Goal: Information Seeking & Learning: Learn about a topic

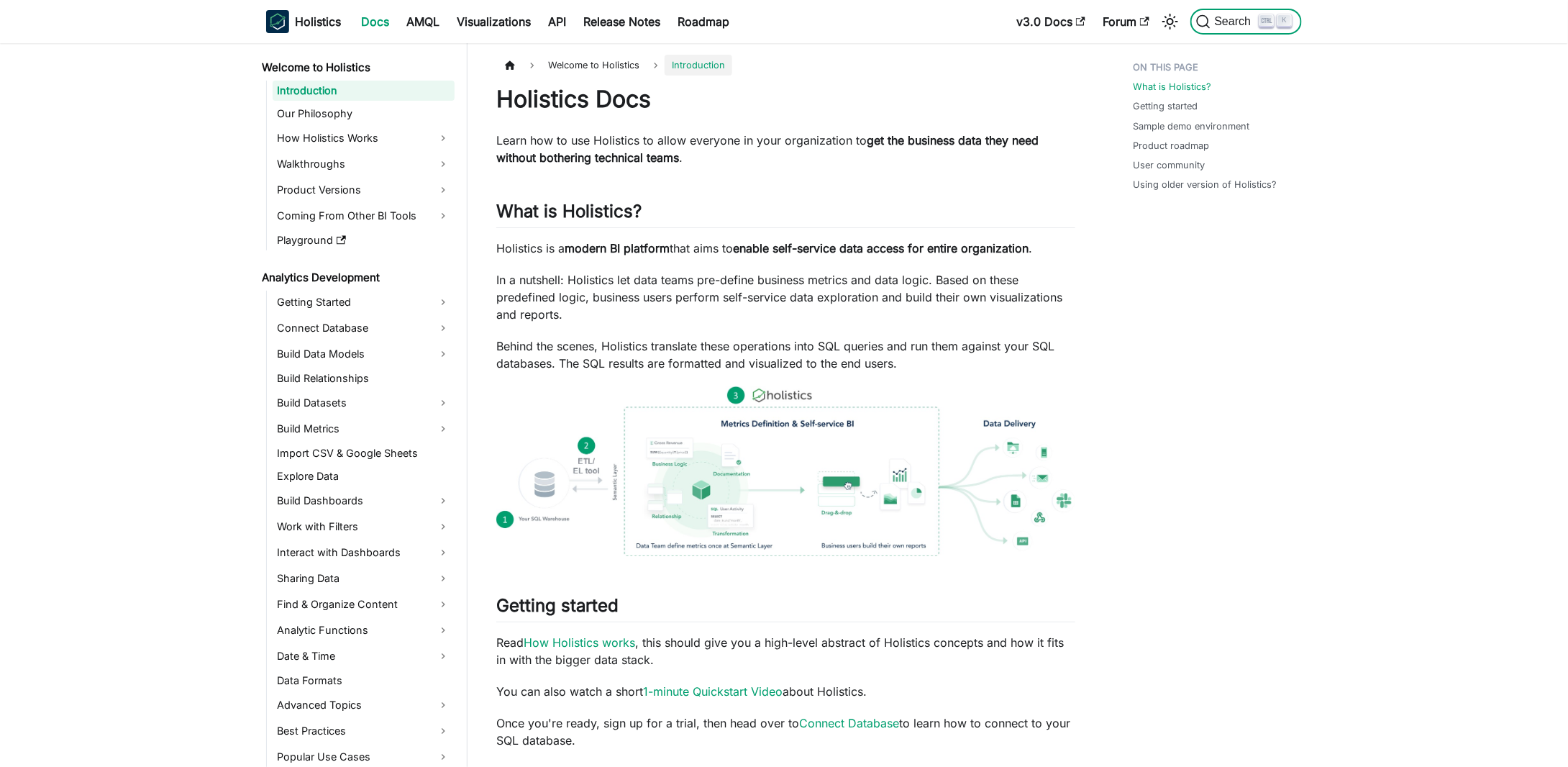
click at [1238, 21] on span "Search" at bounding box center [1235, 21] width 50 height 13
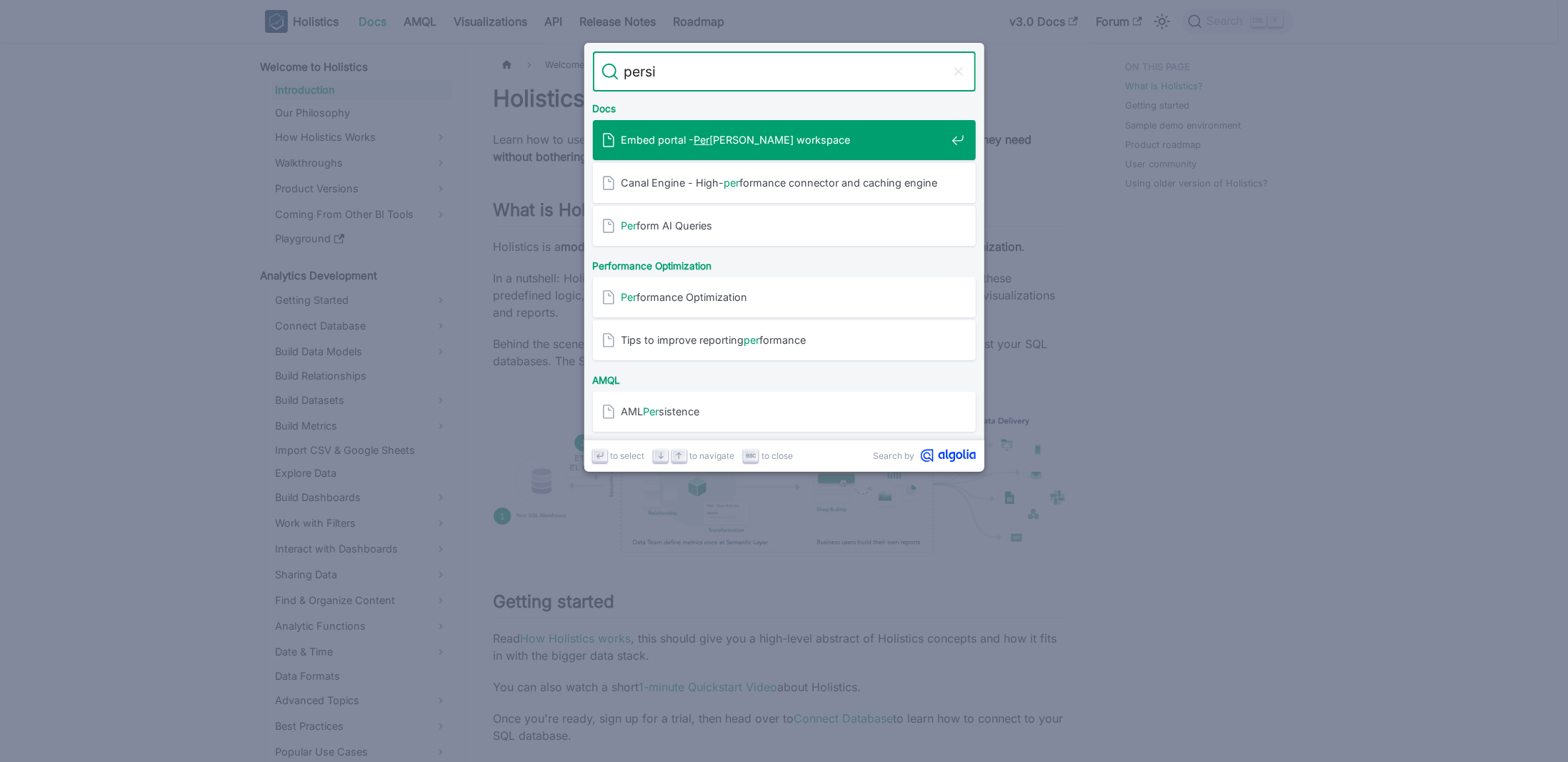
type input "persis"
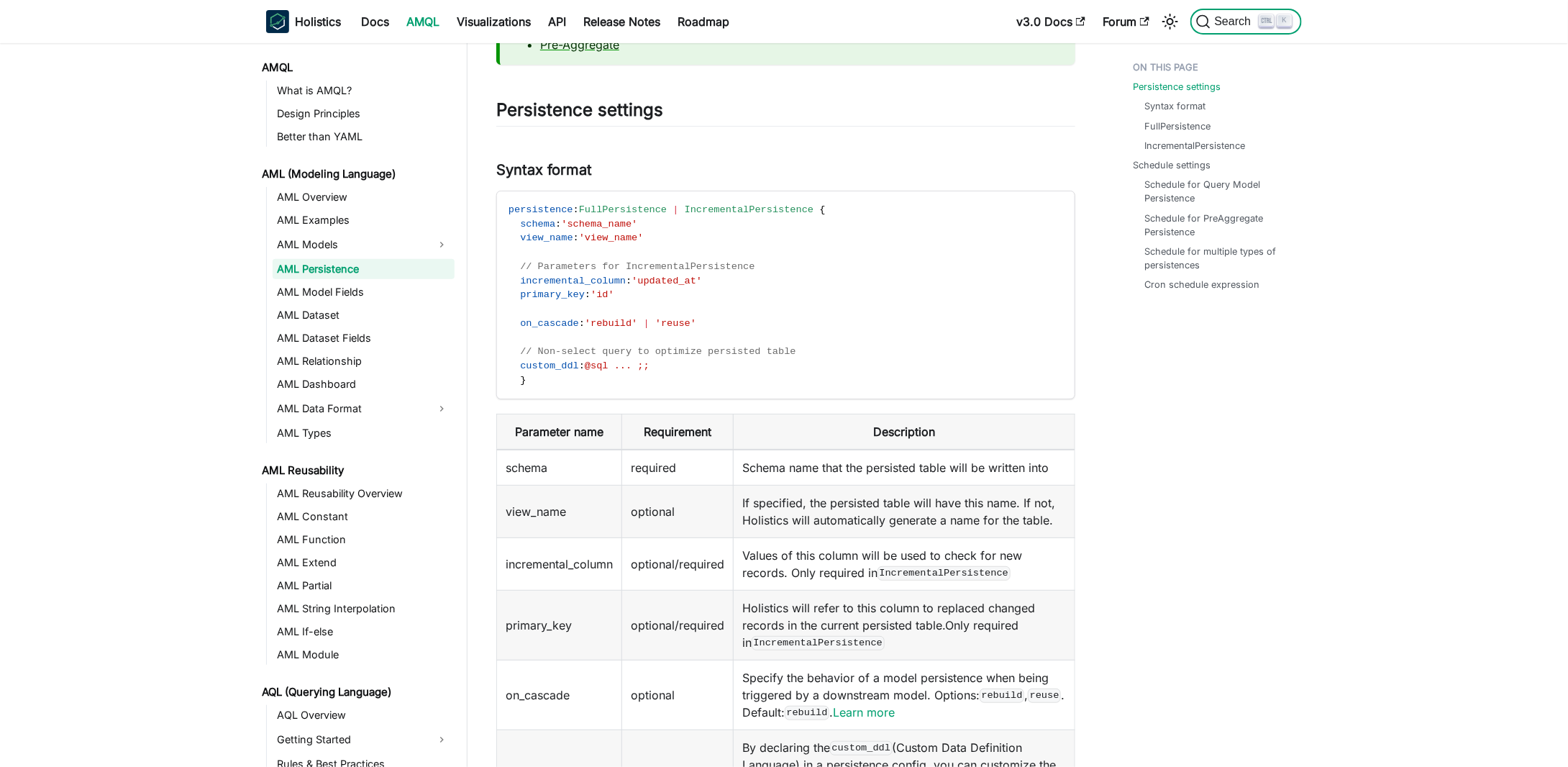
scroll to position [359, 0]
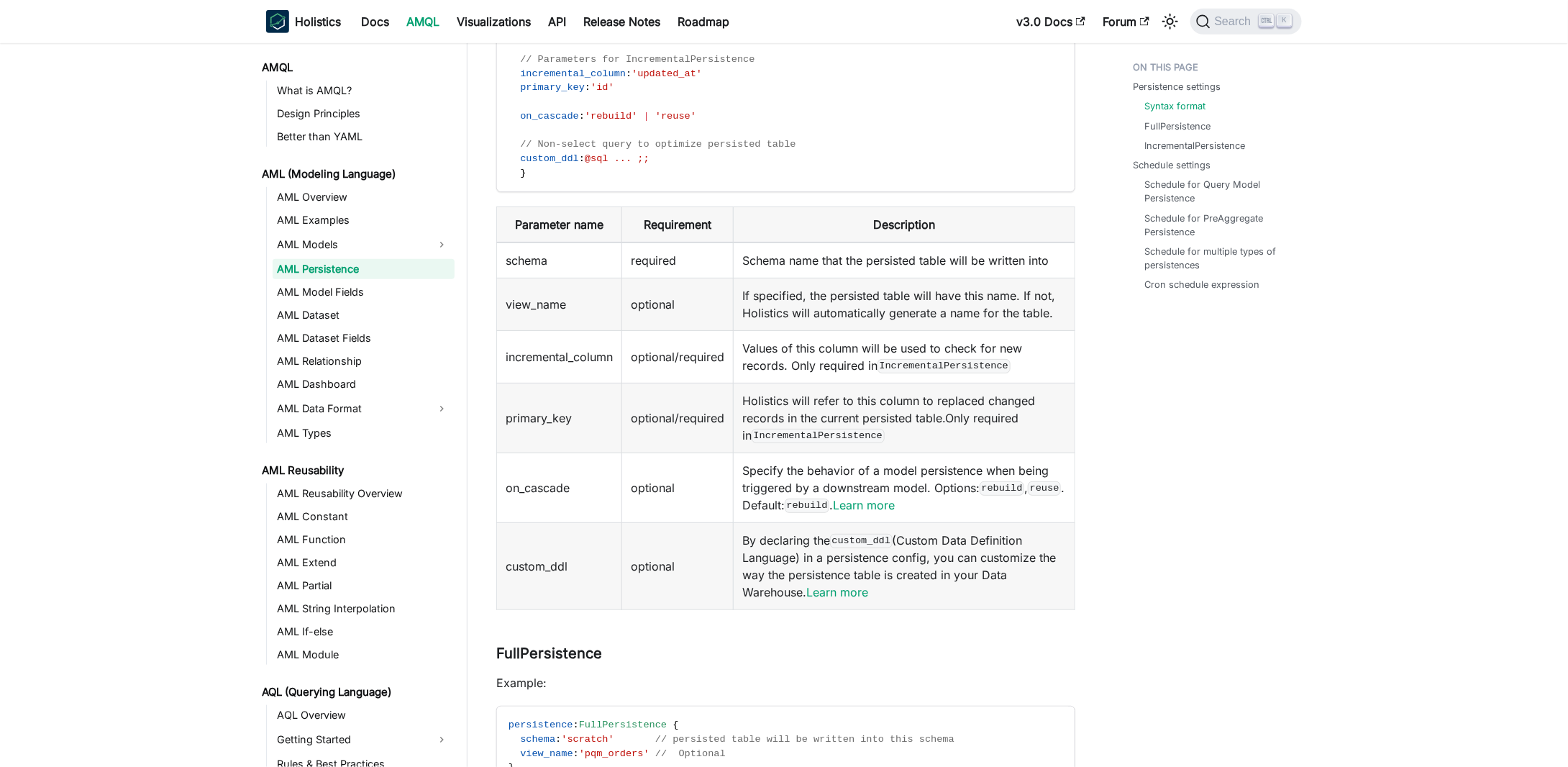
click at [542, 139] on span "// Non-select query to optimize persisted table" at bounding box center [657, 144] width 275 height 11
drag, startPoint x: 535, startPoint y: 138, endPoint x: 704, endPoint y: 168, distance: 171.6
click at [698, 167] on code "persistence : FullPersistence | IncrementalPersistence { schema : 'schema_name'…" at bounding box center [784, 87] width 575 height 207
click at [704, 168] on code "persistence : FullPersistence | IncrementalPersistence { schema : 'schema_name'…" at bounding box center [784, 87] width 575 height 207
drag, startPoint x: 661, startPoint y: 160, endPoint x: 535, endPoint y: 144, distance: 127.0
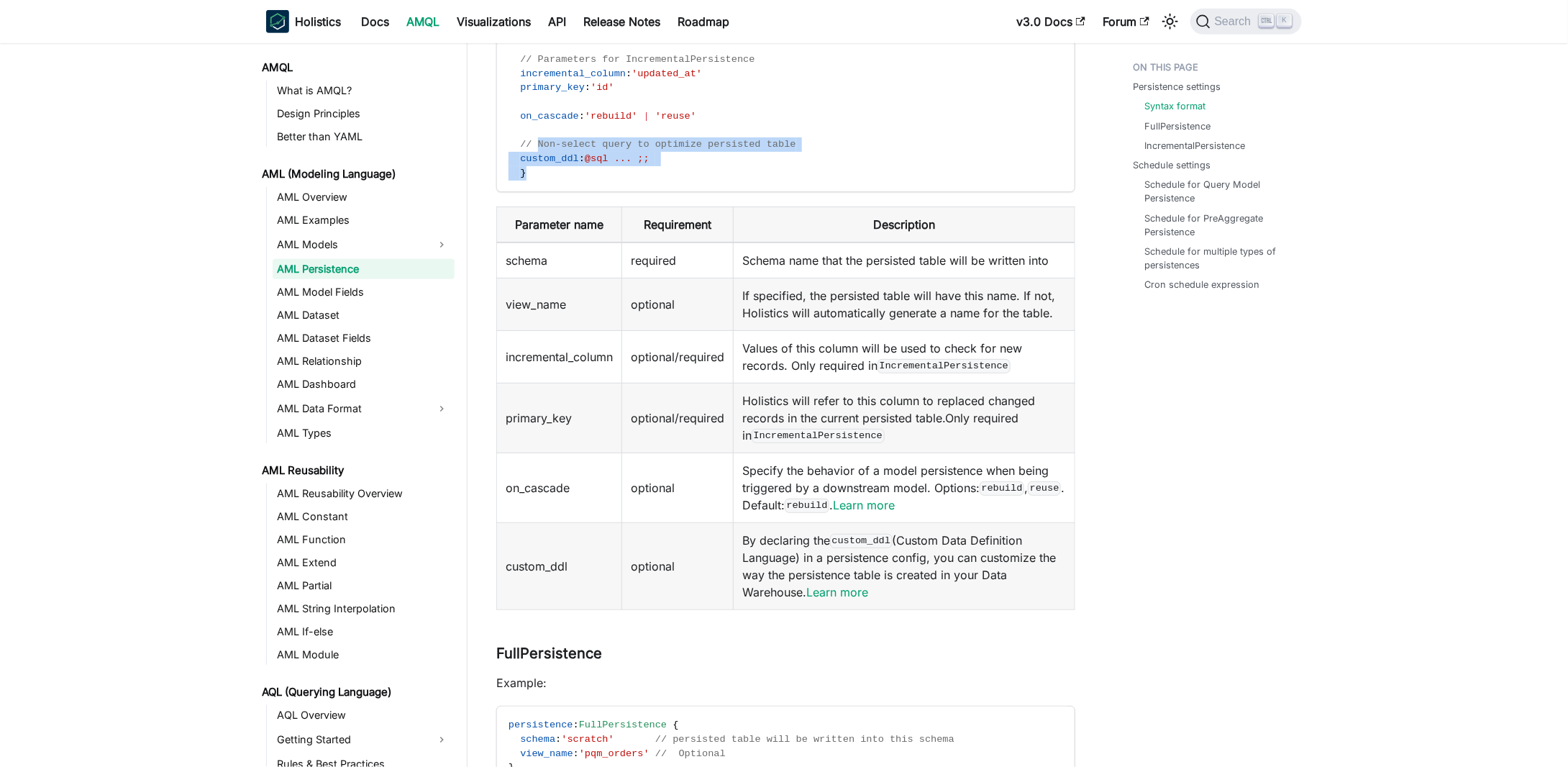
click at [535, 144] on code "persistence : FullPersistence | IncrementalPersistence { schema : 'schema_name'…" at bounding box center [784, 87] width 575 height 207
click at [535, 144] on span "// Non-select query to optimize persisted table" at bounding box center [657, 144] width 275 height 11
drag, startPoint x: 535, startPoint y: 144, endPoint x: 713, endPoint y: 165, distance: 179.2
click at [713, 165] on code "persistence : FullPersistence | IncrementalPersistence { schema : 'schema_name'…" at bounding box center [784, 87] width 575 height 207
click at [704, 165] on div at bounding box center [704, 165] width 0 height 0
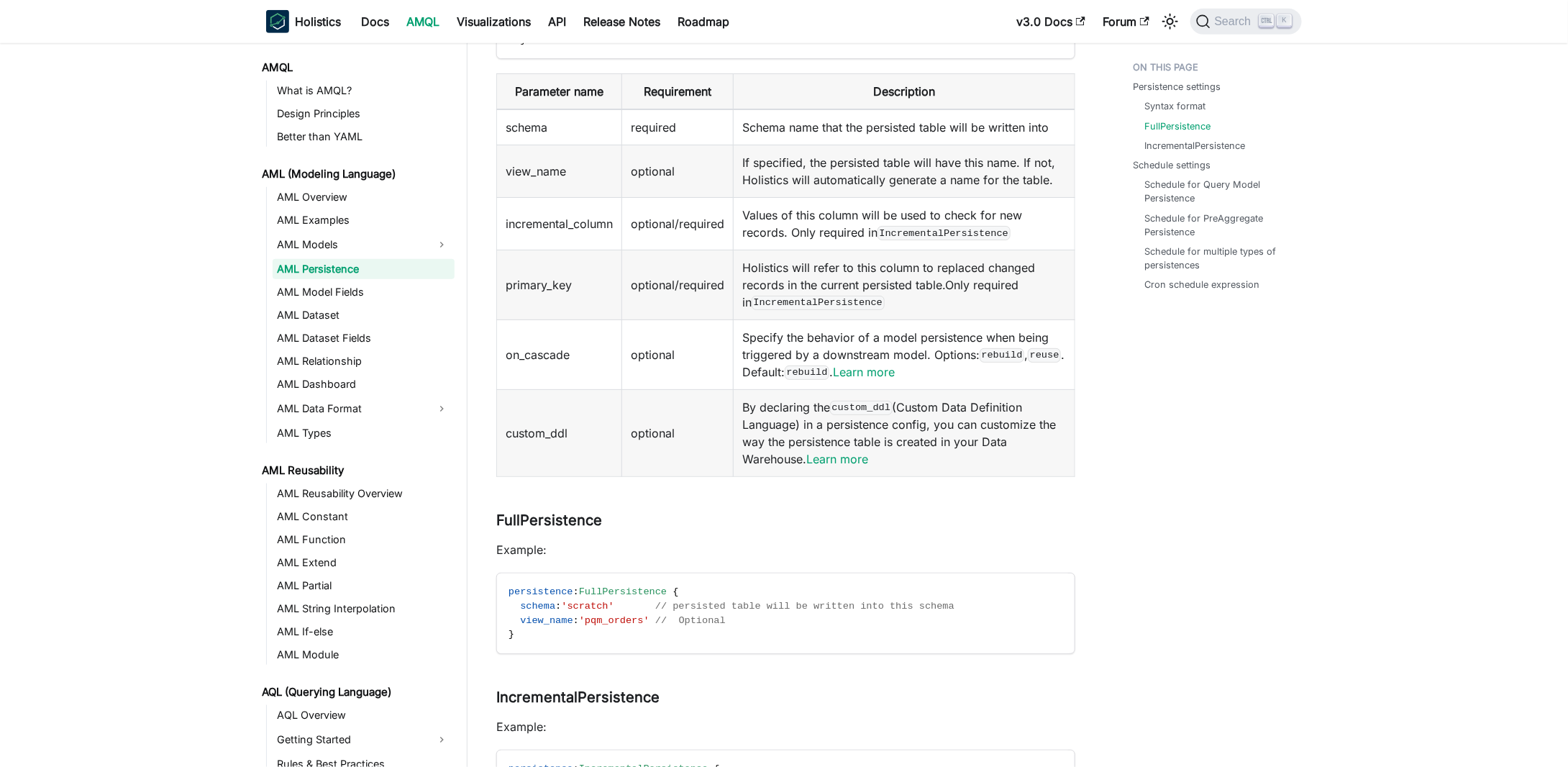
scroll to position [647, 0]
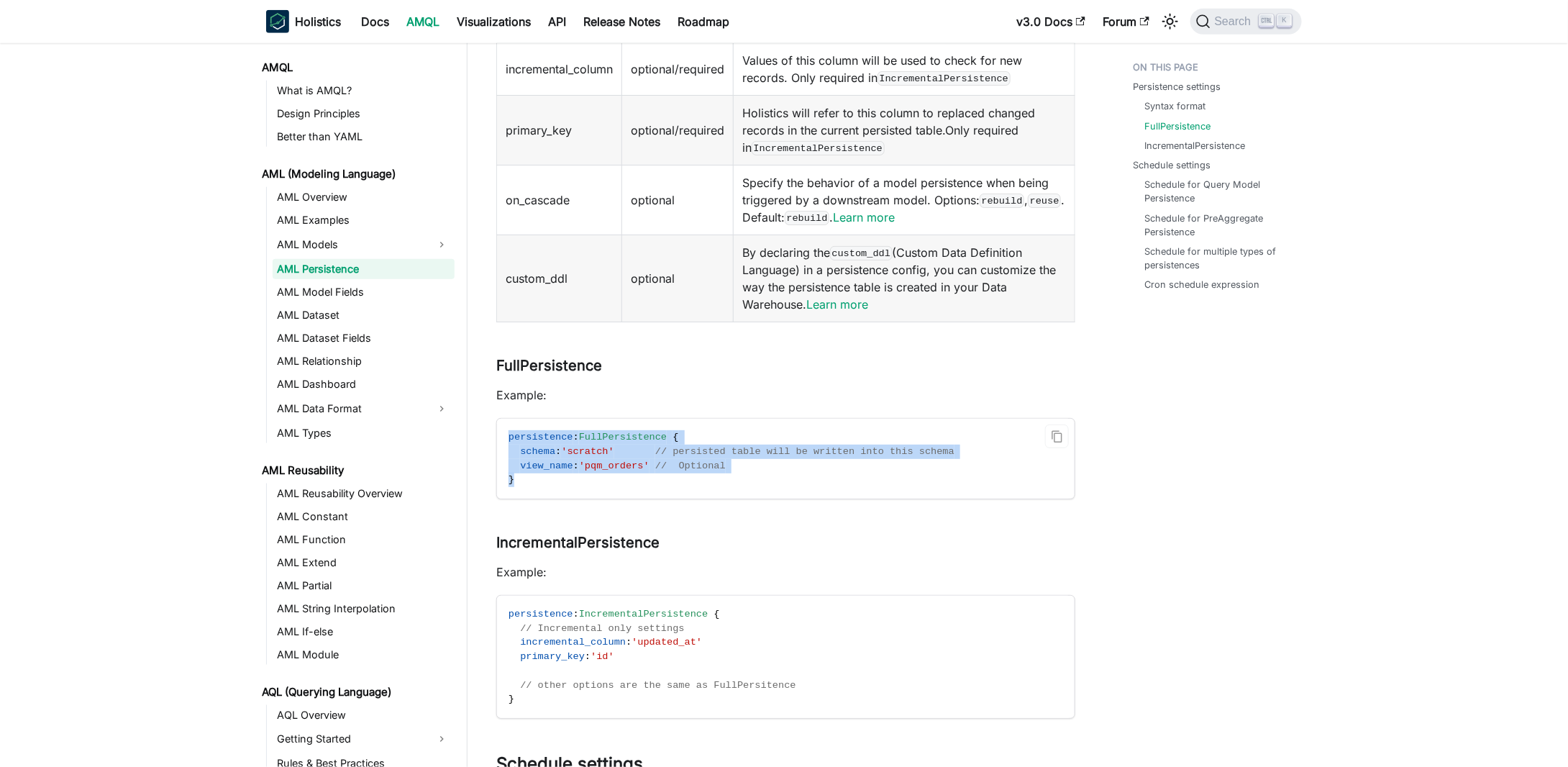
drag, startPoint x: 513, startPoint y: 439, endPoint x: 718, endPoint y: 485, distance: 210.1
click at [718, 485] on code "persistence : FullPersistence { schema : 'scratch' // persisted table will be w…" at bounding box center [784, 458] width 575 height 80
click at [730, 485] on code "persistence : FullPersistence { schema : 'scratch' // persisted table will be w…" at bounding box center [784, 458] width 575 height 80
drag, startPoint x: 593, startPoint y: 464, endPoint x: 507, endPoint y: 436, distance: 90.4
click at [507, 436] on code "persistence : FullPersistence { schema : 'scratch' // persisted table will be w…" at bounding box center [784, 458] width 575 height 80
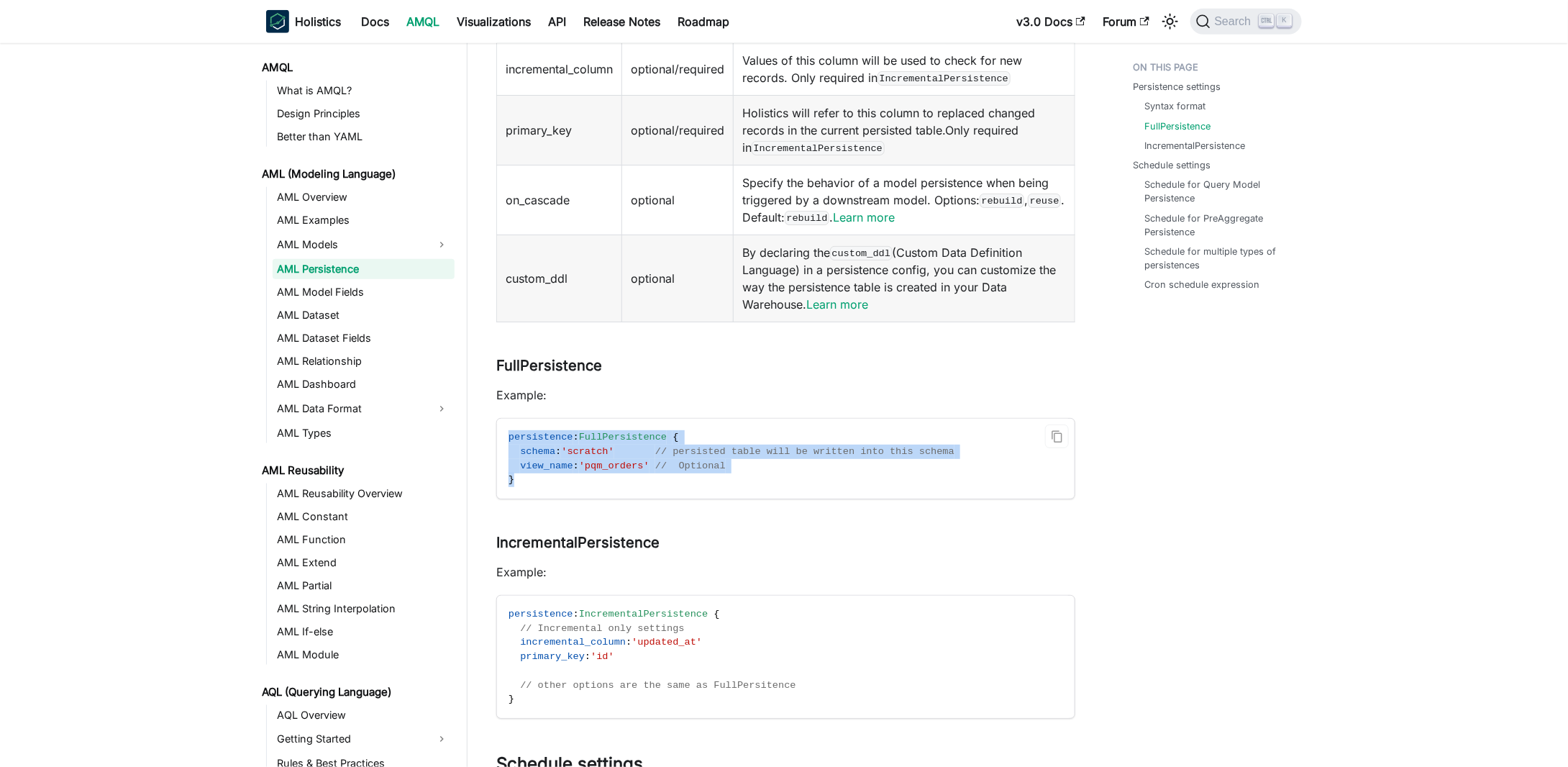
click at [507, 436] on code "persistence : FullPersistence { schema : 'scratch' // persisted table will be w…" at bounding box center [784, 458] width 575 height 80
drag, startPoint x: 507, startPoint y: 436, endPoint x: 701, endPoint y: 503, distance: 205.2
click at [720, 480] on code "persistence : FullPersistence { schema : 'scratch' // persisted table will be w…" at bounding box center [784, 458] width 575 height 80
drag, startPoint x: 613, startPoint y: 463, endPoint x: 509, endPoint y: 427, distance: 110.1
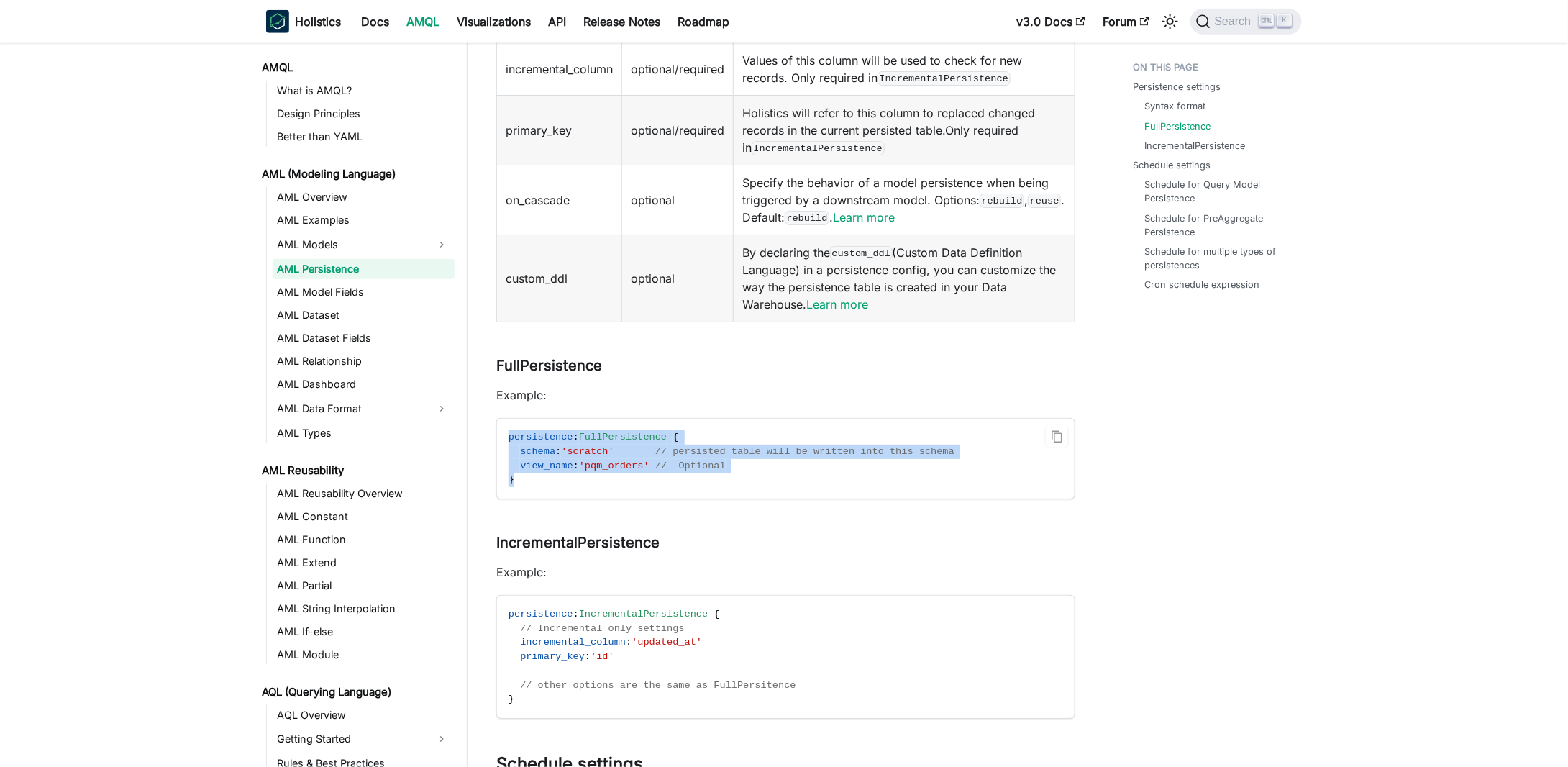
click at [509, 427] on code "persistence : FullPersistence { schema : 'scratch' // persisted table will be w…" at bounding box center [784, 458] width 575 height 80
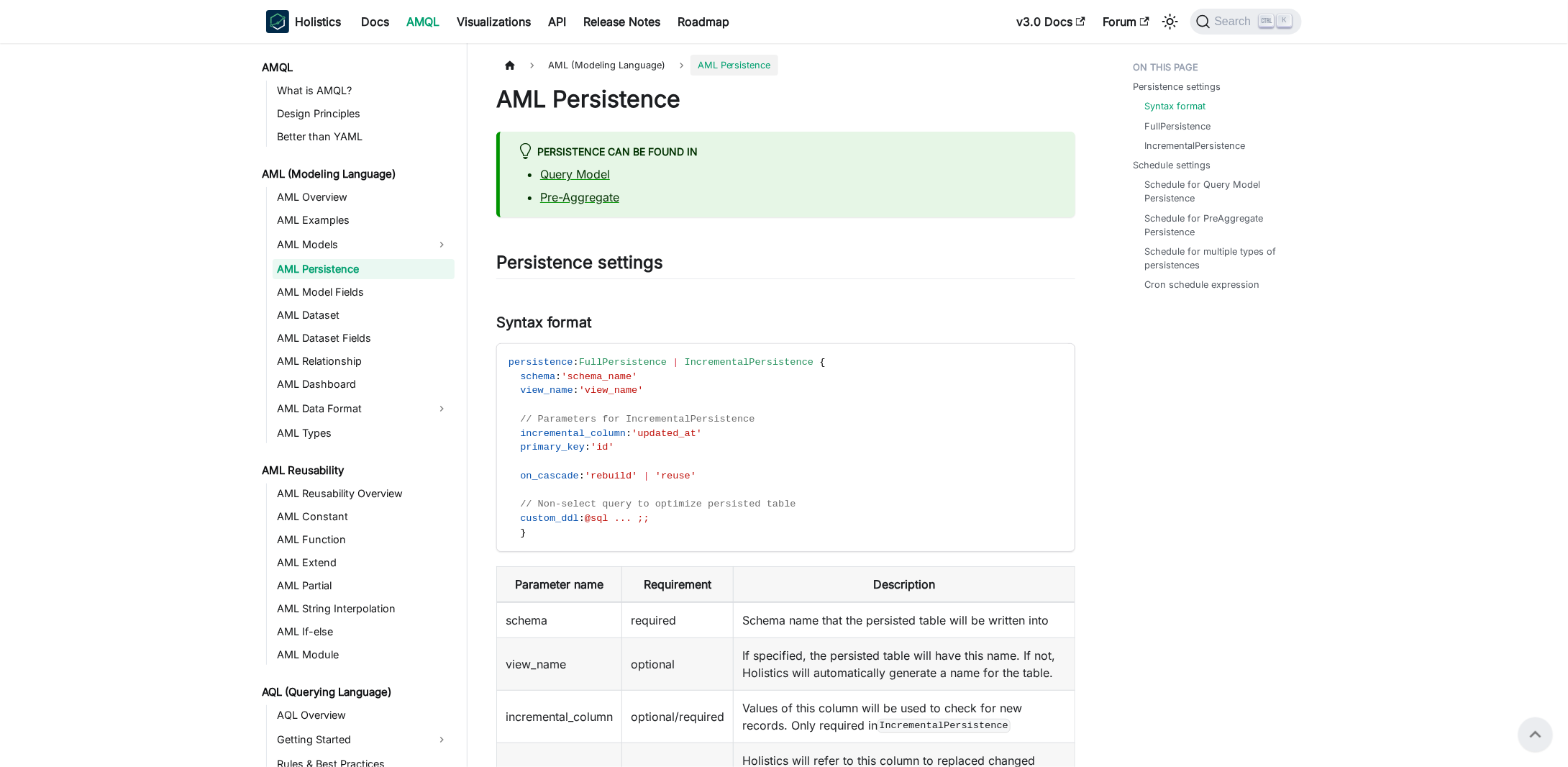
scroll to position [0, 0]
drag, startPoint x: 608, startPoint y: 260, endPoint x: 815, endPoint y: 266, distance: 207.1
click at [780, 266] on h2 "Persistence settings ​" at bounding box center [786, 265] width 579 height 27
click at [861, 269] on h2 "Persistence settings ​" at bounding box center [786, 265] width 579 height 27
drag, startPoint x: 687, startPoint y: 284, endPoint x: 531, endPoint y: 267, distance: 156.9
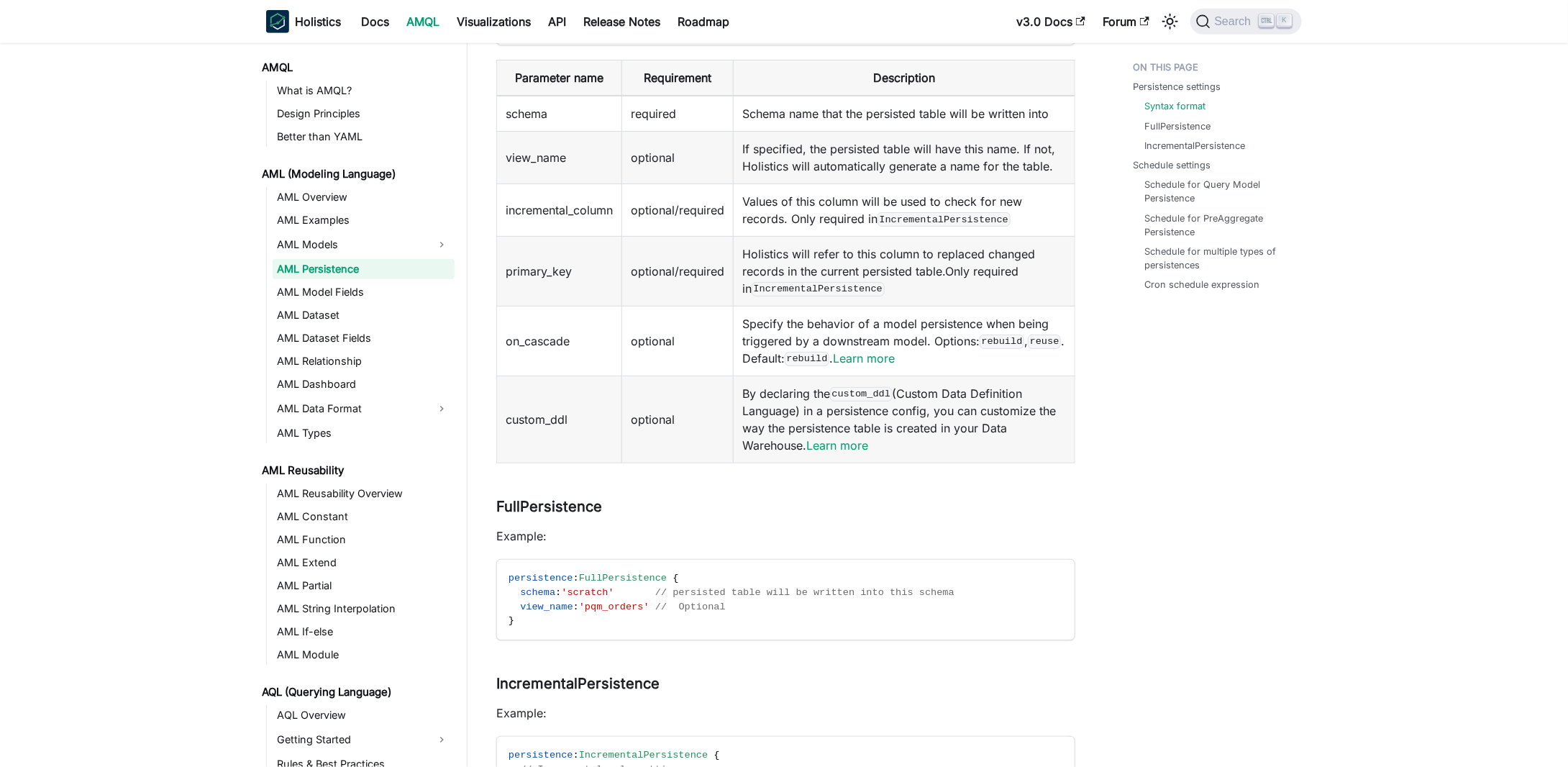
scroll to position [647, 0]
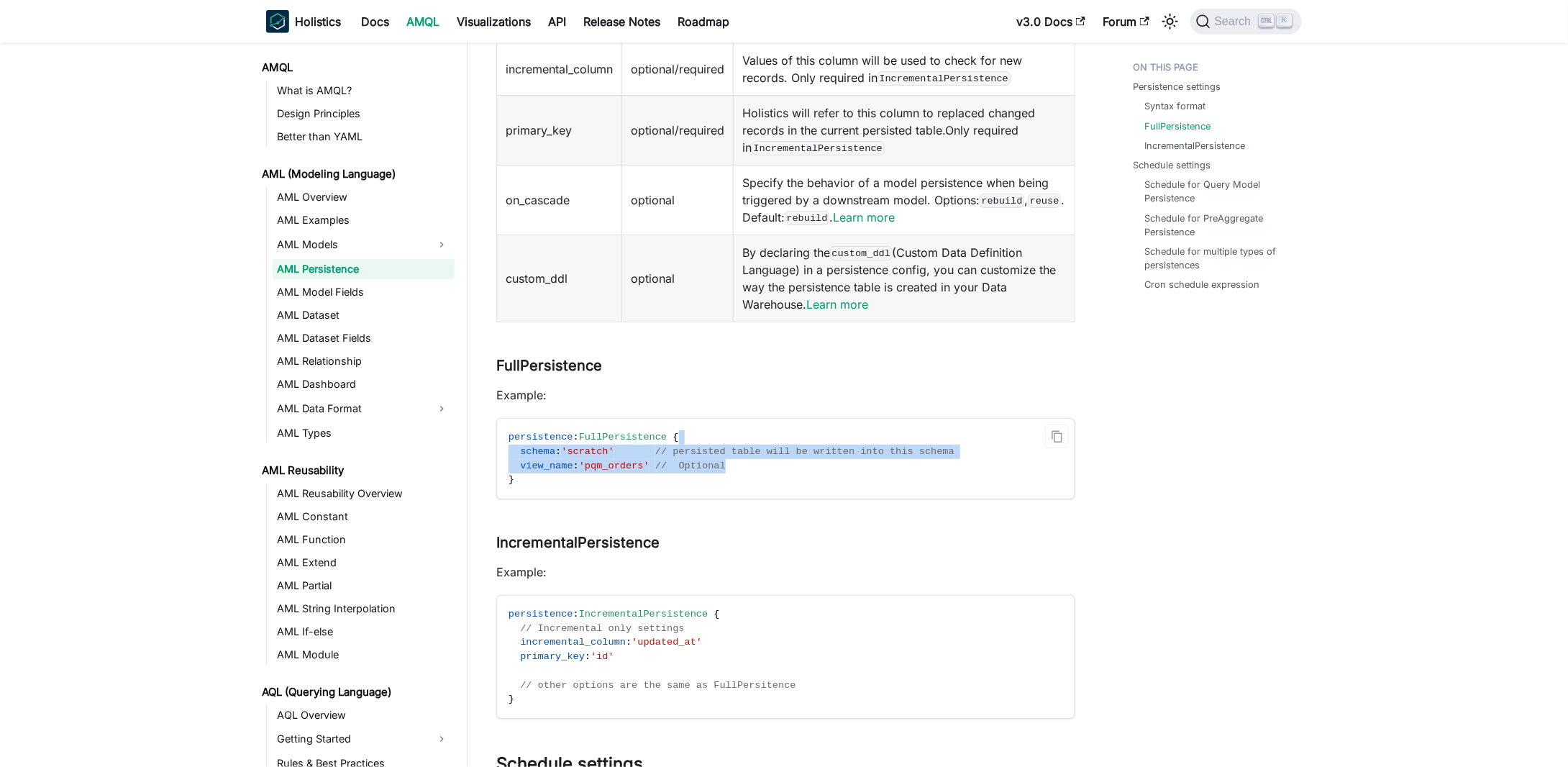
drag, startPoint x: 688, startPoint y: 440, endPoint x: 769, endPoint y: 461, distance: 83.7
click at [767, 460] on code "persistence : FullPersistence { schema : 'scratch' // persisted table will be w…" at bounding box center [784, 458] width 575 height 80
click at [776, 462] on code "persistence : FullPersistence { schema : 'scratch' // persisted table will be w…" at bounding box center [784, 458] width 575 height 80
click at [792, 441] on code "persistence : FullPersistence { schema : 'scratch' // persisted table will be w…" at bounding box center [784, 458] width 575 height 80
drag, startPoint x: 792, startPoint y: 441, endPoint x: 799, endPoint y: 462, distance: 22.1
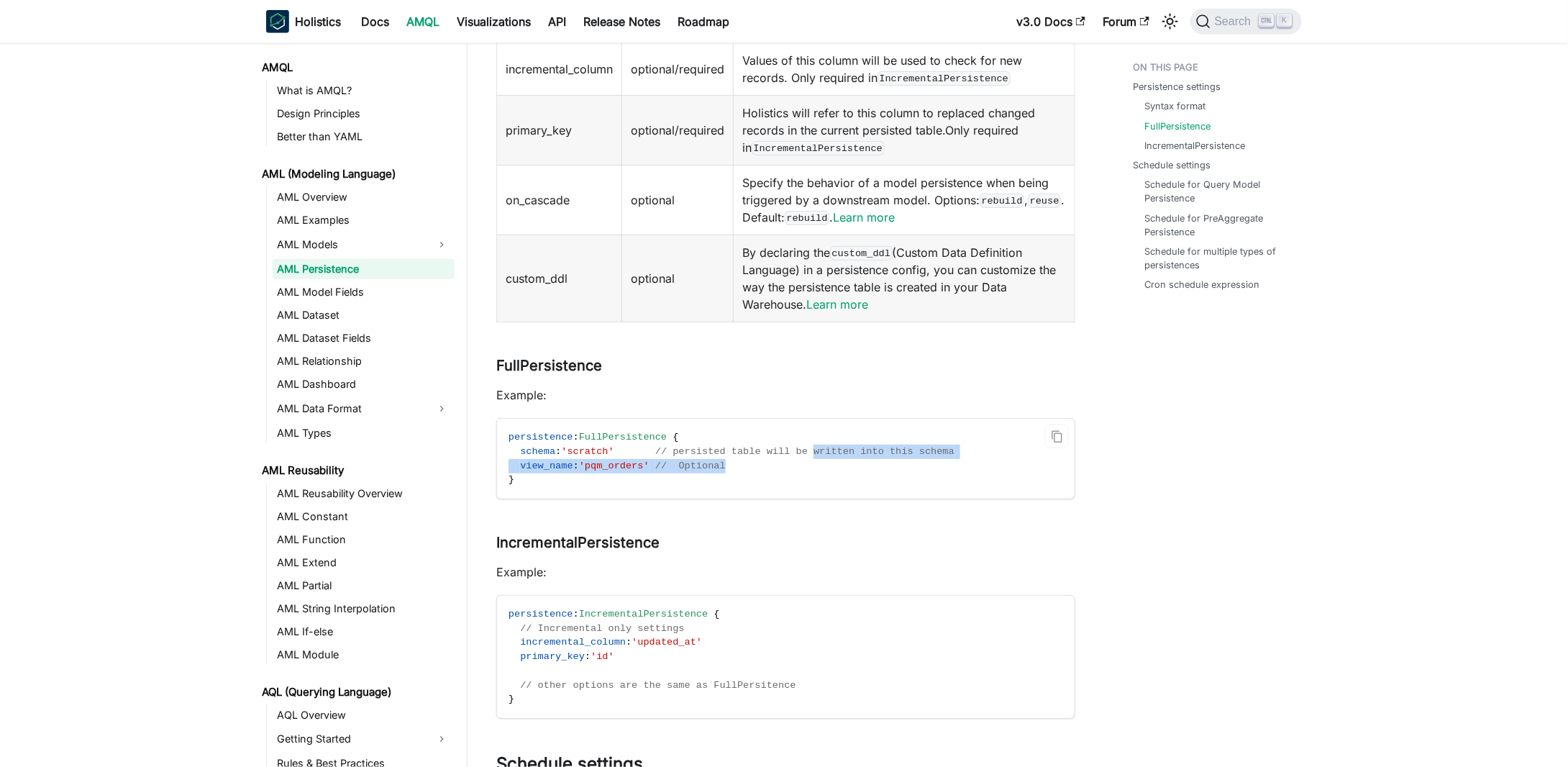
click at [799, 462] on code "persistence : FullPersistence { schema : 'scratch' // persisted table will be w…" at bounding box center [784, 458] width 575 height 80
drag, startPoint x: 799, startPoint y: 462, endPoint x: 796, endPoint y: 447, distance: 15.3
click at [796, 447] on code "persistence : FullPersistence { schema : 'scratch' // persisted table will be w…" at bounding box center [784, 458] width 575 height 80
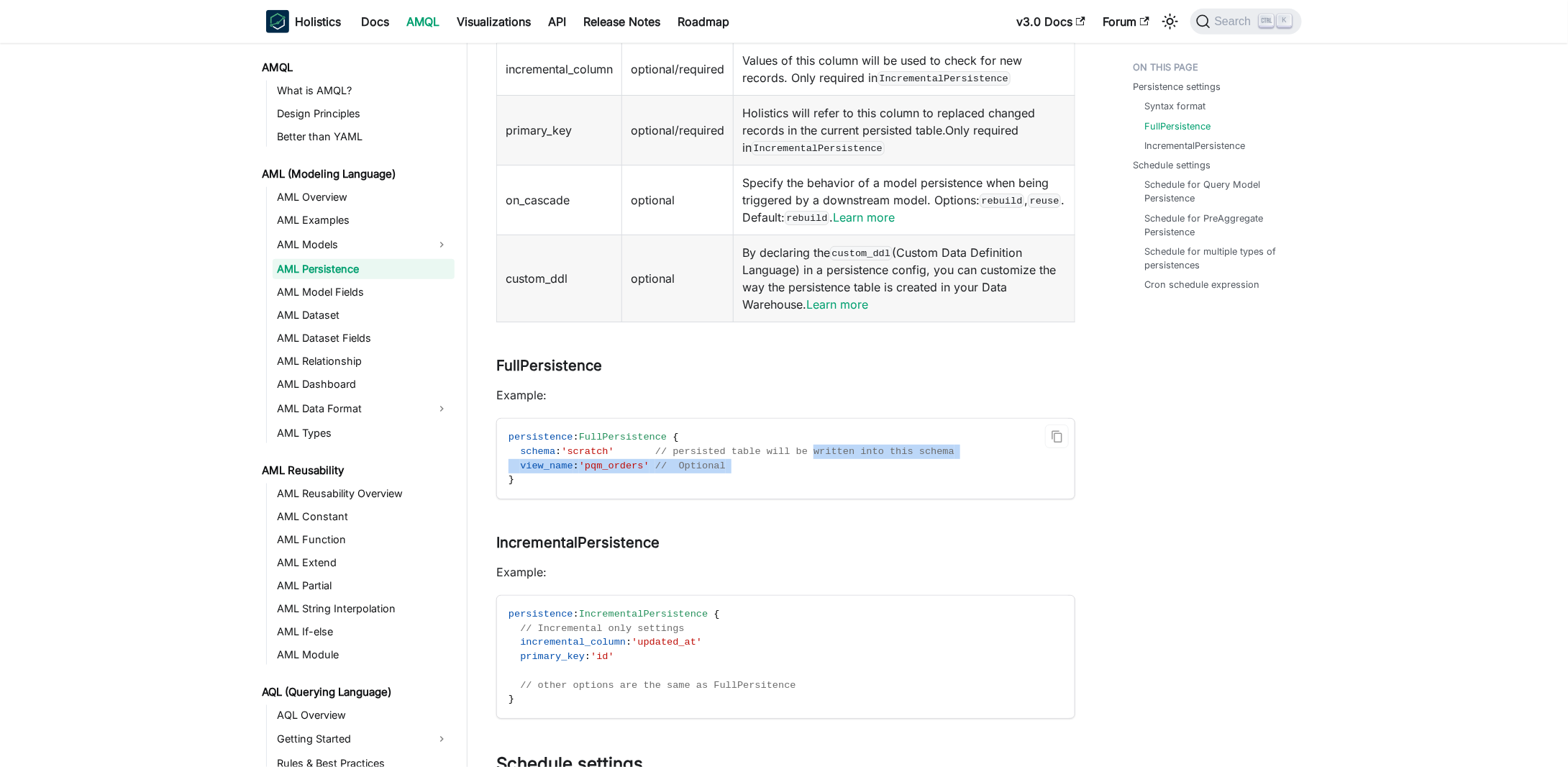
click at [796, 447] on span "// persisted table will be written into this schema" at bounding box center [804, 451] width 299 height 11
drag, startPoint x: 796, startPoint y: 447, endPoint x: 799, endPoint y: 458, distance: 11.4
click at [799, 458] on code "persistence : FullPersistence { schema : 'scratch' // persisted table will be w…" at bounding box center [784, 458] width 575 height 80
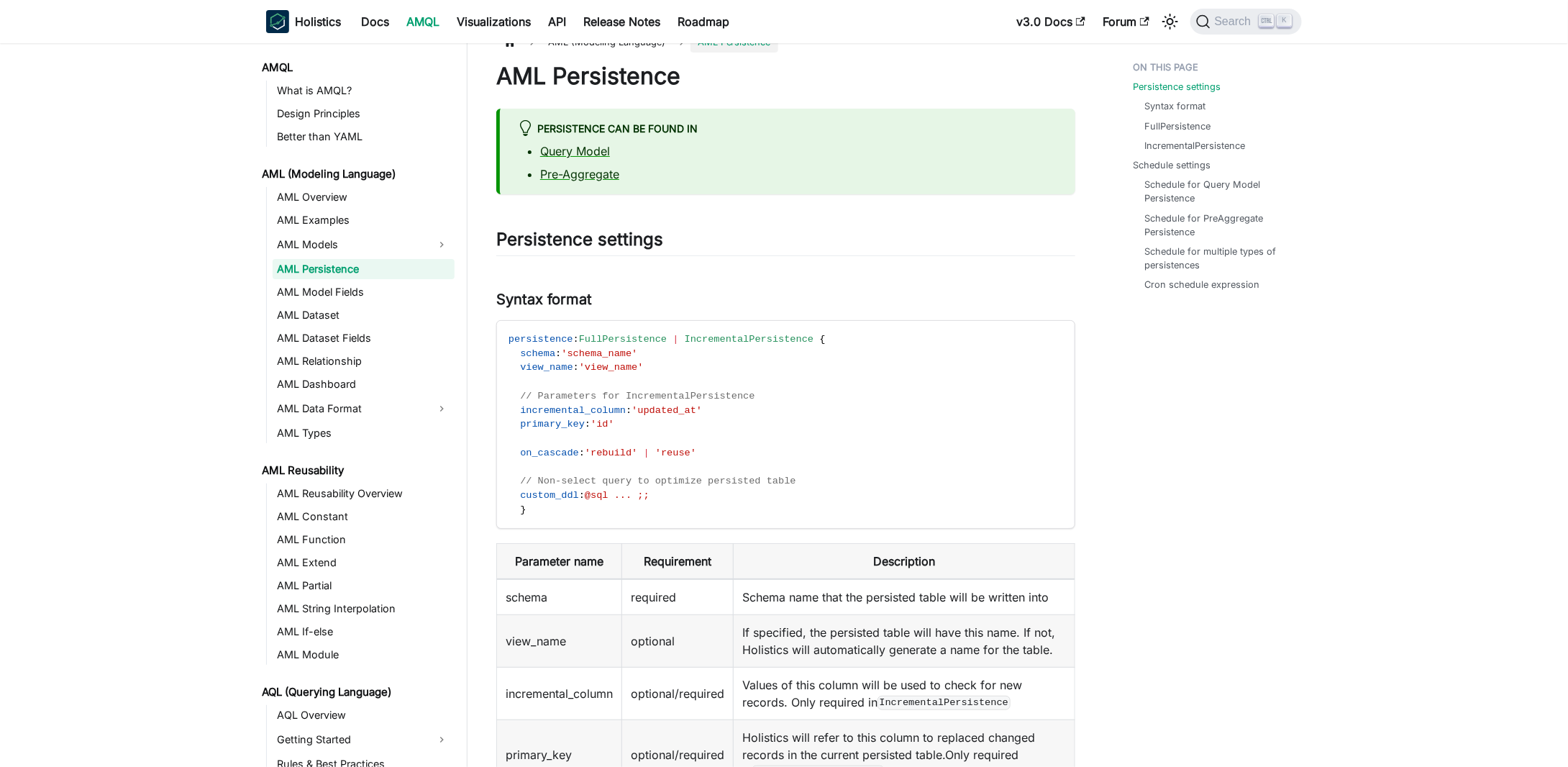
scroll to position [0, 0]
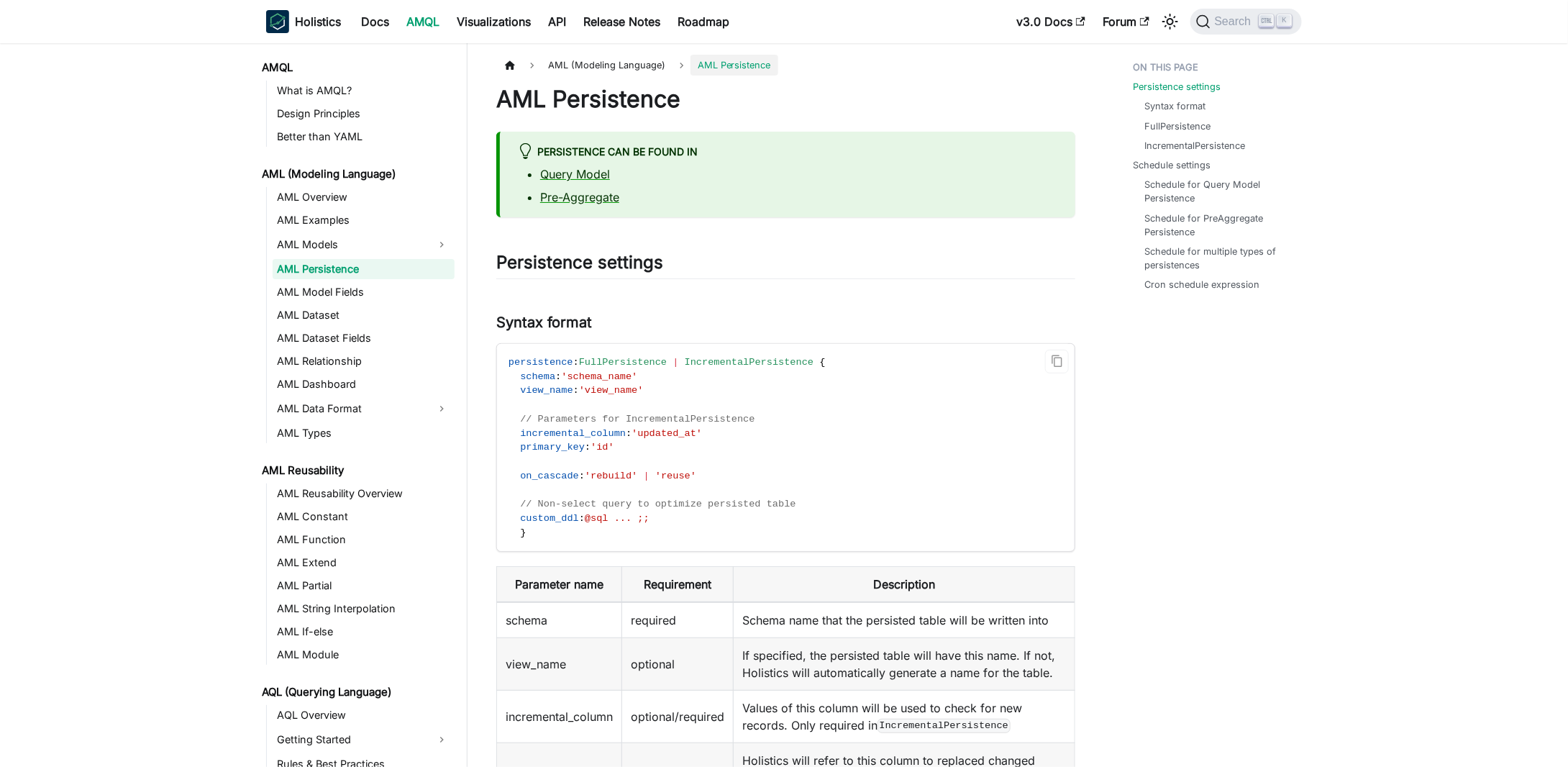
click at [697, 359] on span "IncrementalPersistence" at bounding box center [749, 362] width 128 height 11
click at [809, 455] on code "persistence : FullPersistence | IncrementalPersistence { schema : 'schema_name'…" at bounding box center [784, 447] width 575 height 207
click at [593, 397] on code "persistence : FullPersistence | IncrementalPersistence { schema : 'schema_name'…" at bounding box center [784, 447] width 575 height 207
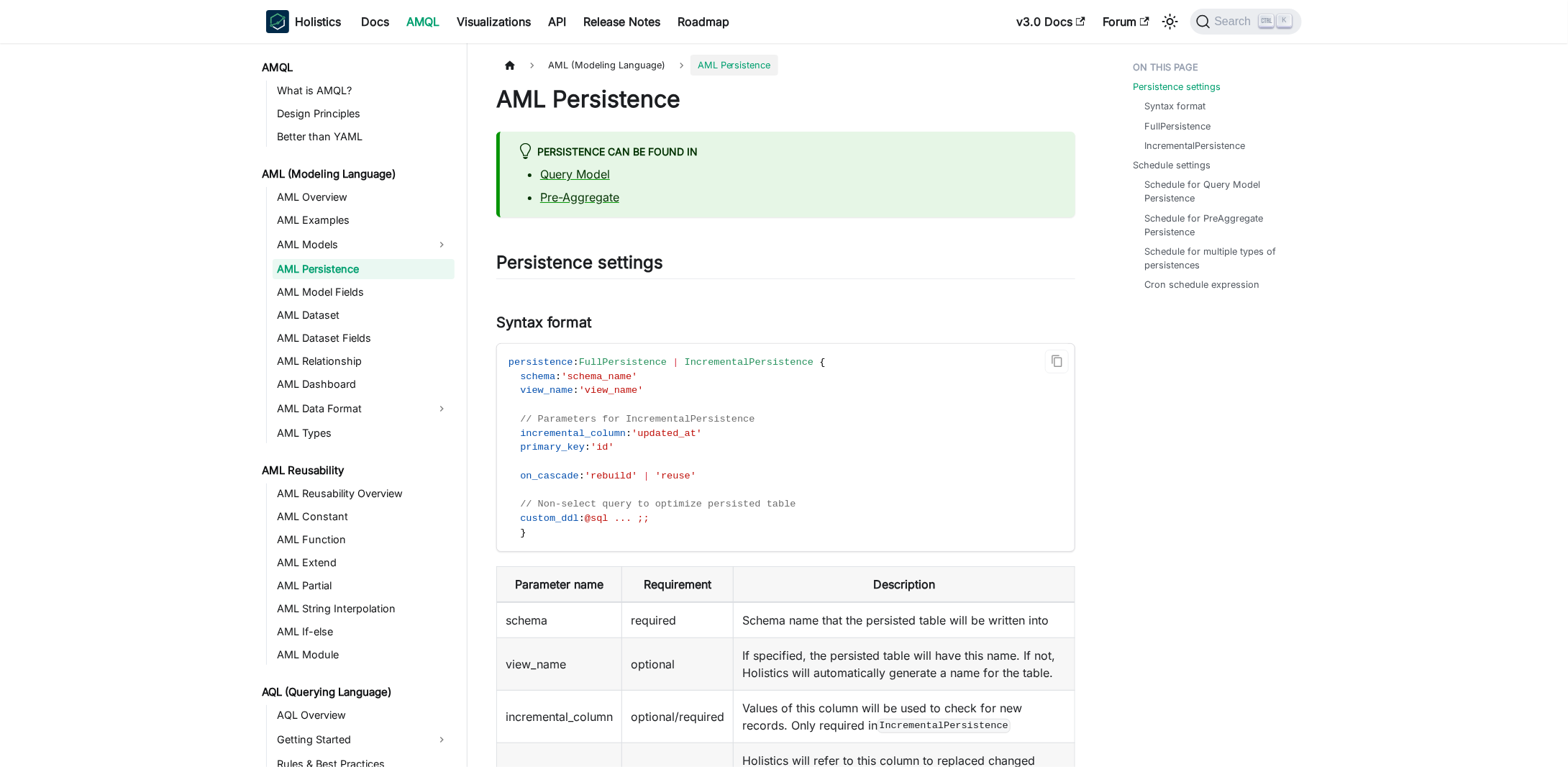
click at [679, 454] on code "persistence : FullPersistence | IncrementalPersistence { schema : 'schema_name'…" at bounding box center [784, 447] width 575 height 207
drag, startPoint x: 614, startPoint y: 489, endPoint x: 759, endPoint y: 515, distance: 147.3
click at [715, 509] on code "persistence : FullPersistence | IncrementalPersistence { schema : 'schema_name'…" at bounding box center [784, 447] width 575 height 207
click at [759, 515] on code "persistence : FullPersistence | IncrementalPersistence { schema : 'schema_name'…" at bounding box center [784, 447] width 575 height 207
click at [1190, 126] on link "FullPersistence" at bounding box center [1179, 126] width 66 height 13
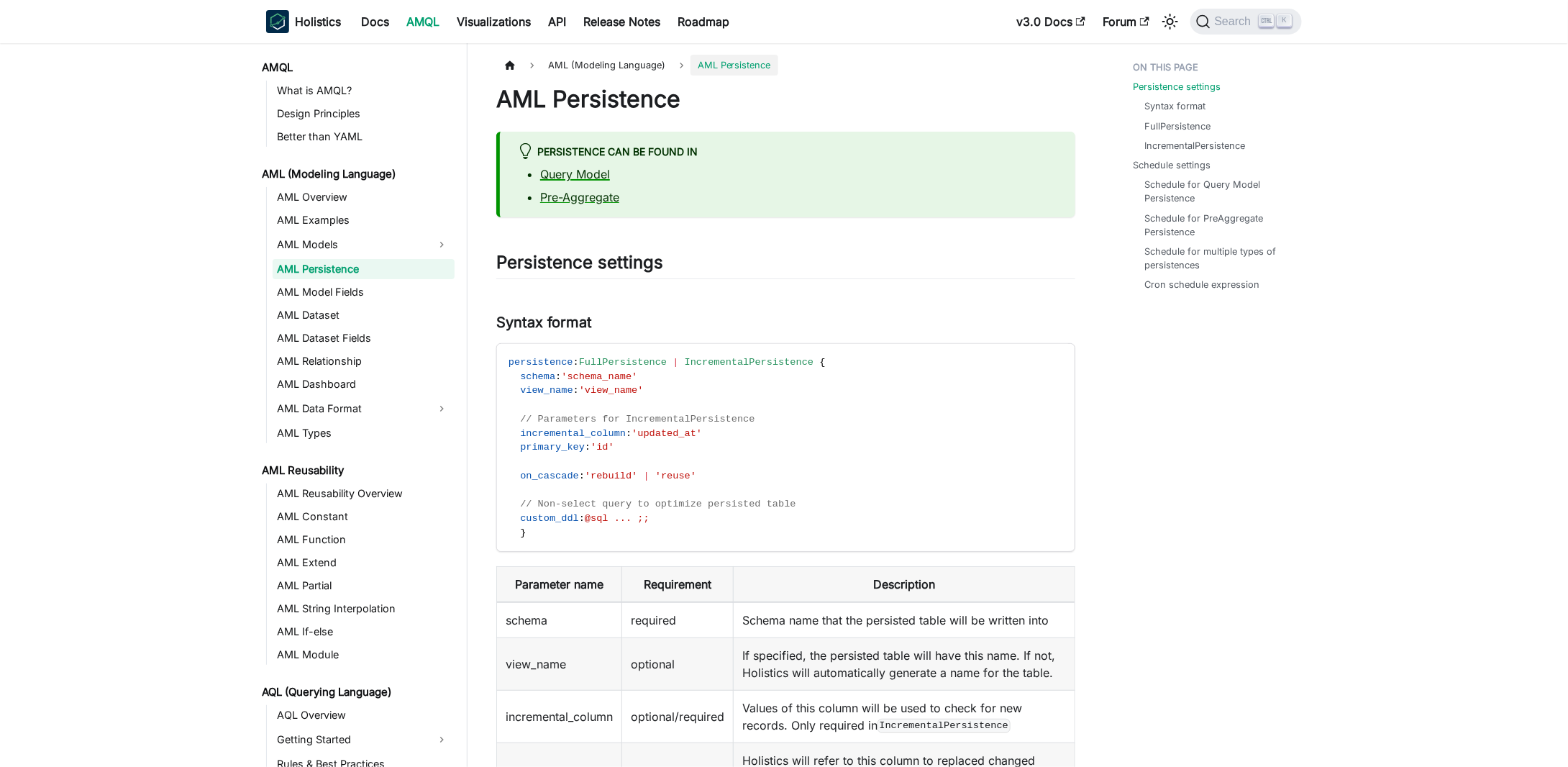
click at [593, 167] on link "Query Model" at bounding box center [575, 174] width 70 height 14
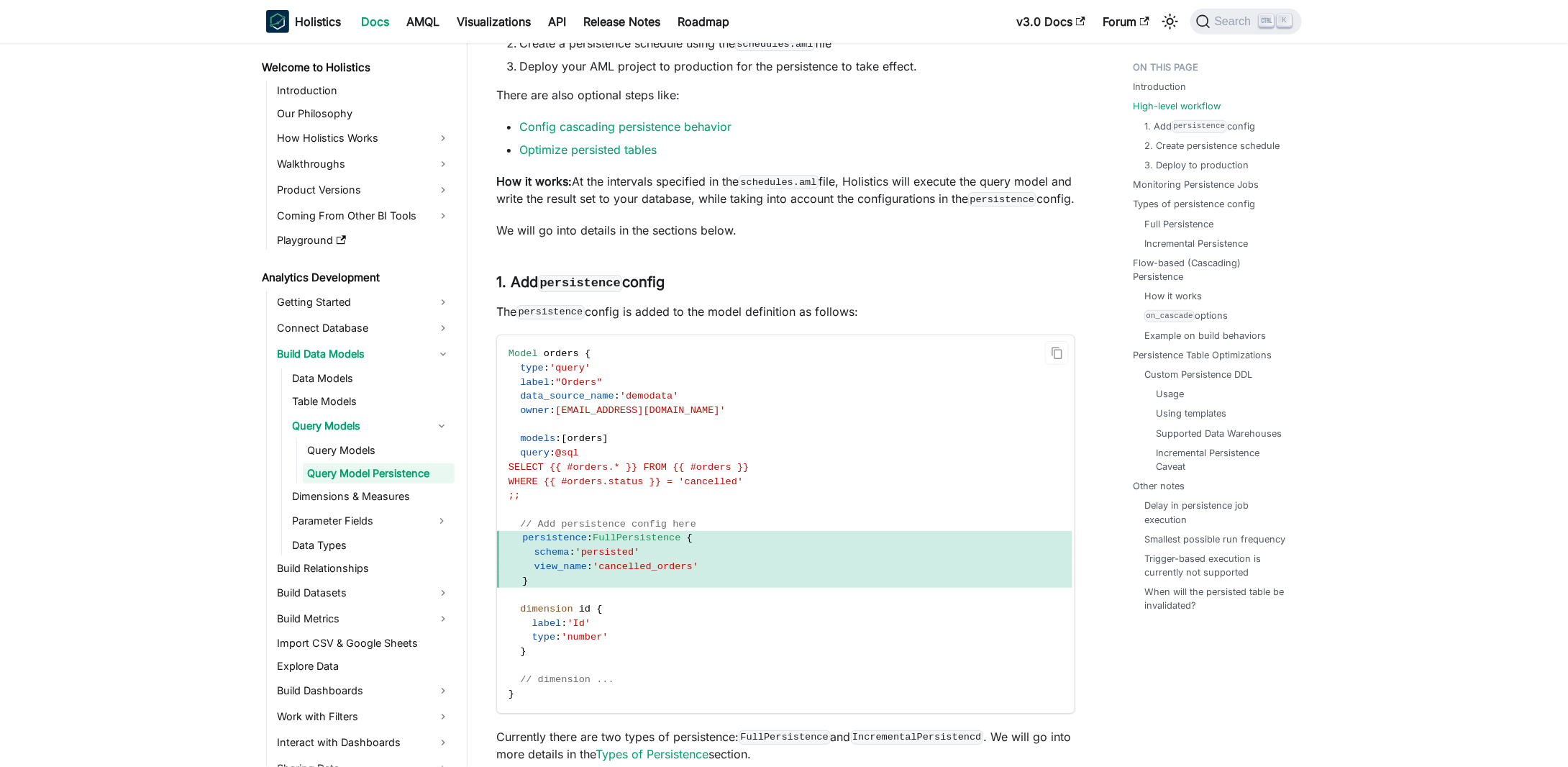
scroll to position [575, 0]
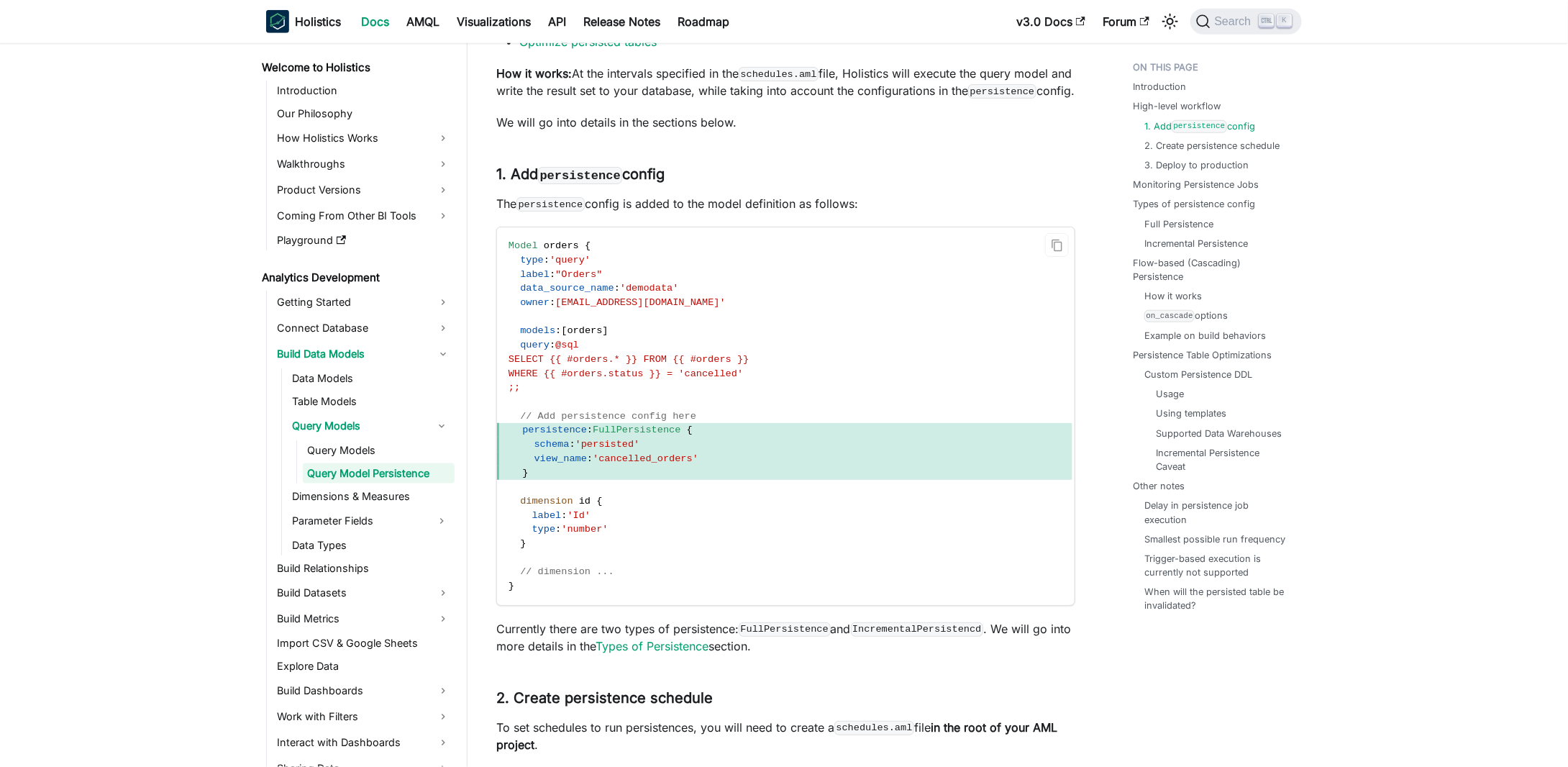
click at [642, 464] on span "'cancelled_orders'" at bounding box center [645, 458] width 105 height 11
click at [650, 504] on code "Model orders { type : 'query' label : "Orders" data_source_name : 'demodata' ow…" at bounding box center [784, 416] width 575 height 378
click at [651, 464] on span "'cancelled_orders'" at bounding box center [645, 458] width 105 height 11
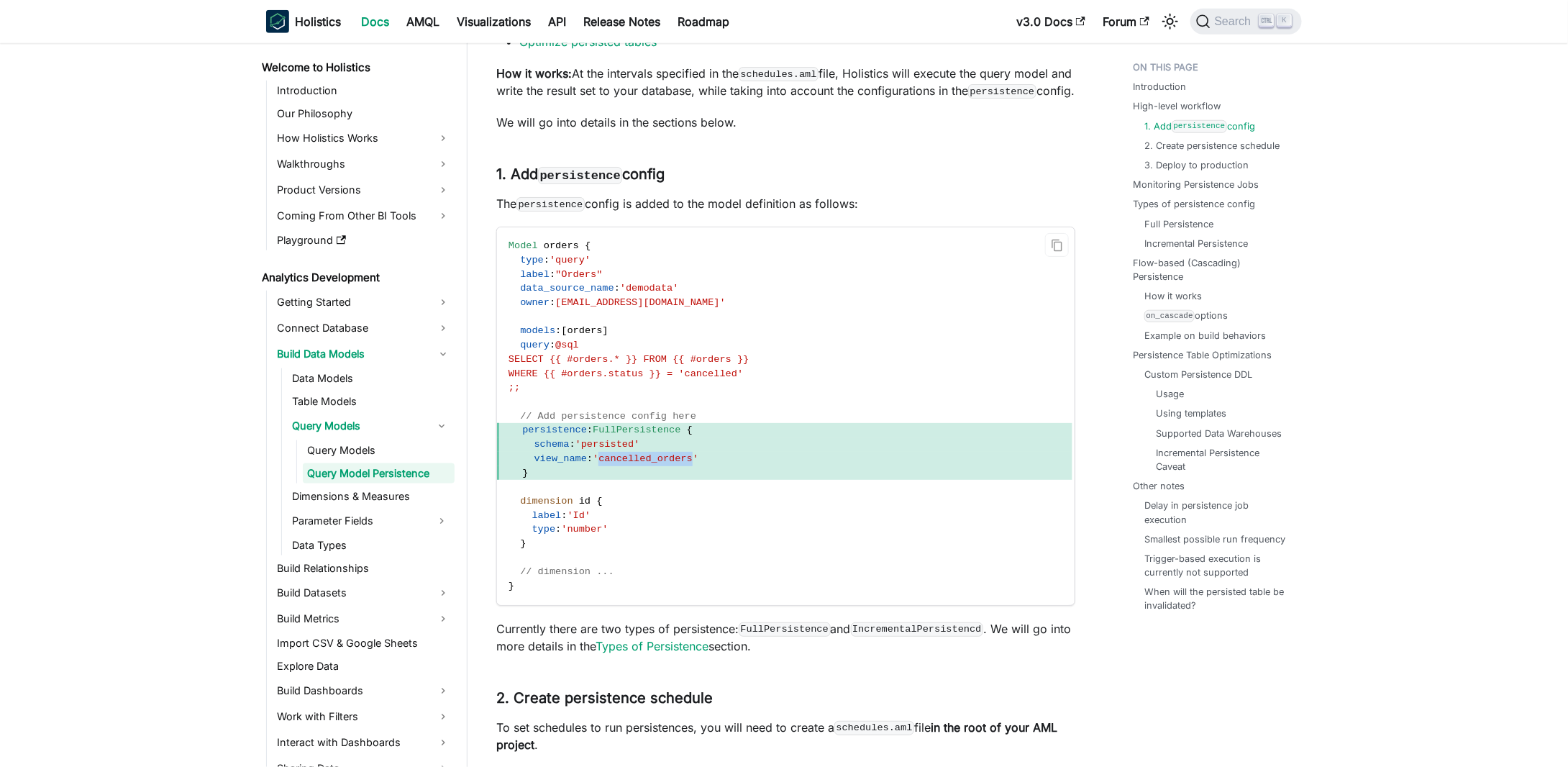
click at [642, 481] on div at bounding box center [642, 481] width 0 height 0
click at [656, 464] on span "'cancelled_orders'" at bounding box center [645, 458] width 105 height 11
click at [657, 508] on code "Model orders { type : 'query' label : "Orders" data_source_name : 'demodata' ow…" at bounding box center [784, 416] width 575 height 378
click at [659, 464] on span "'cancelled_orders'" at bounding box center [645, 458] width 105 height 11
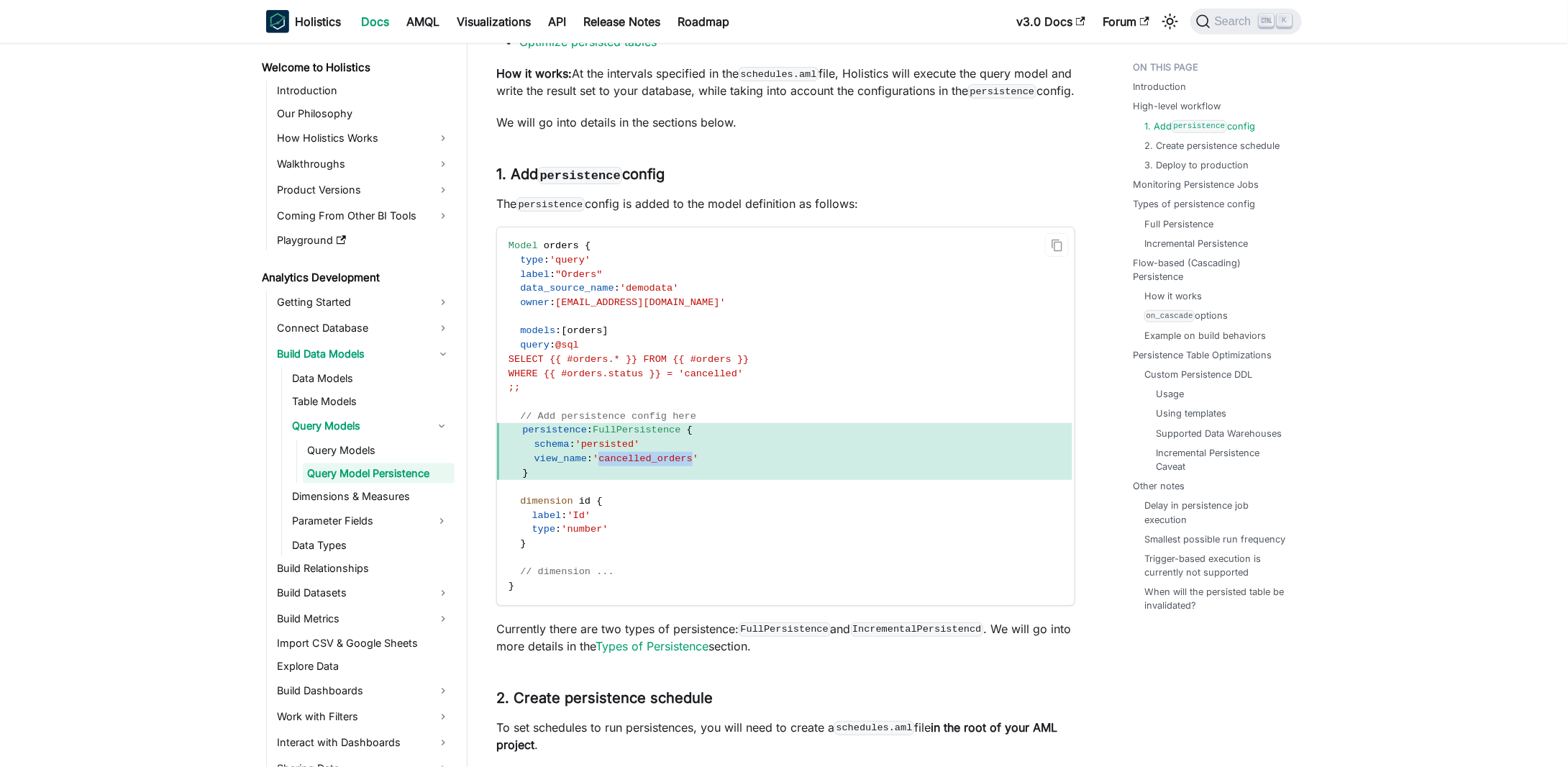
click at [659, 464] on span "'cancelled_orders'" at bounding box center [645, 458] width 105 height 11
click at [649, 500] on code "Model orders { type : 'query' label : "Orders" data_source_name : 'demodata' ow…" at bounding box center [784, 416] width 575 height 378
click at [656, 464] on span "'cancelled_orders'" at bounding box center [645, 458] width 105 height 11
click at [654, 481] on span "}" at bounding box center [784, 474] width 575 height 14
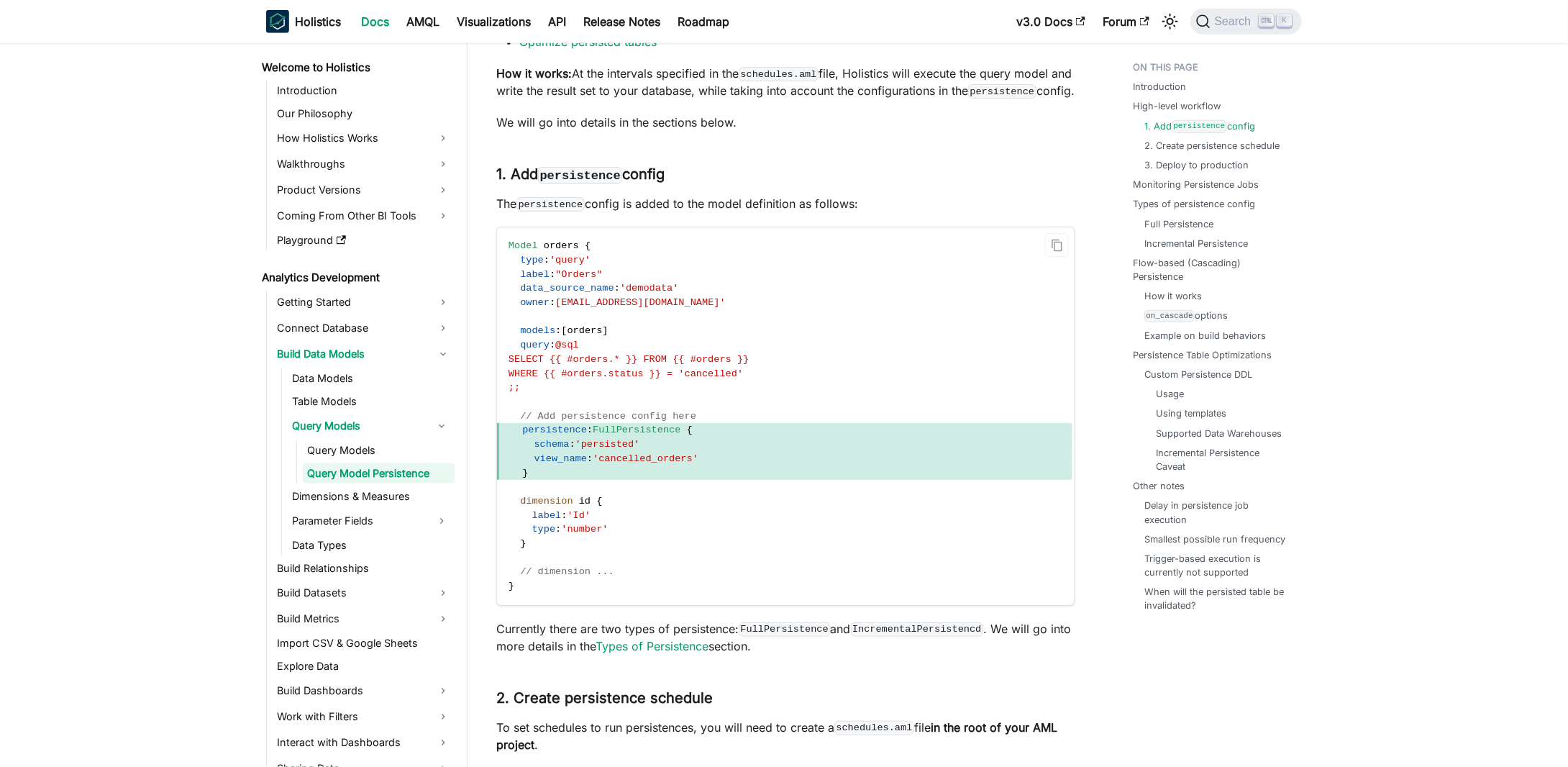
click at [657, 464] on span "'cancelled_orders'" at bounding box center [645, 458] width 105 height 11
click at [659, 504] on code "Model orders { type : 'query' label : "Orders" data_source_name : 'demodata' ow…" at bounding box center [784, 416] width 575 height 378
click at [655, 464] on span "'cancelled_orders'" at bounding box center [645, 458] width 105 height 11
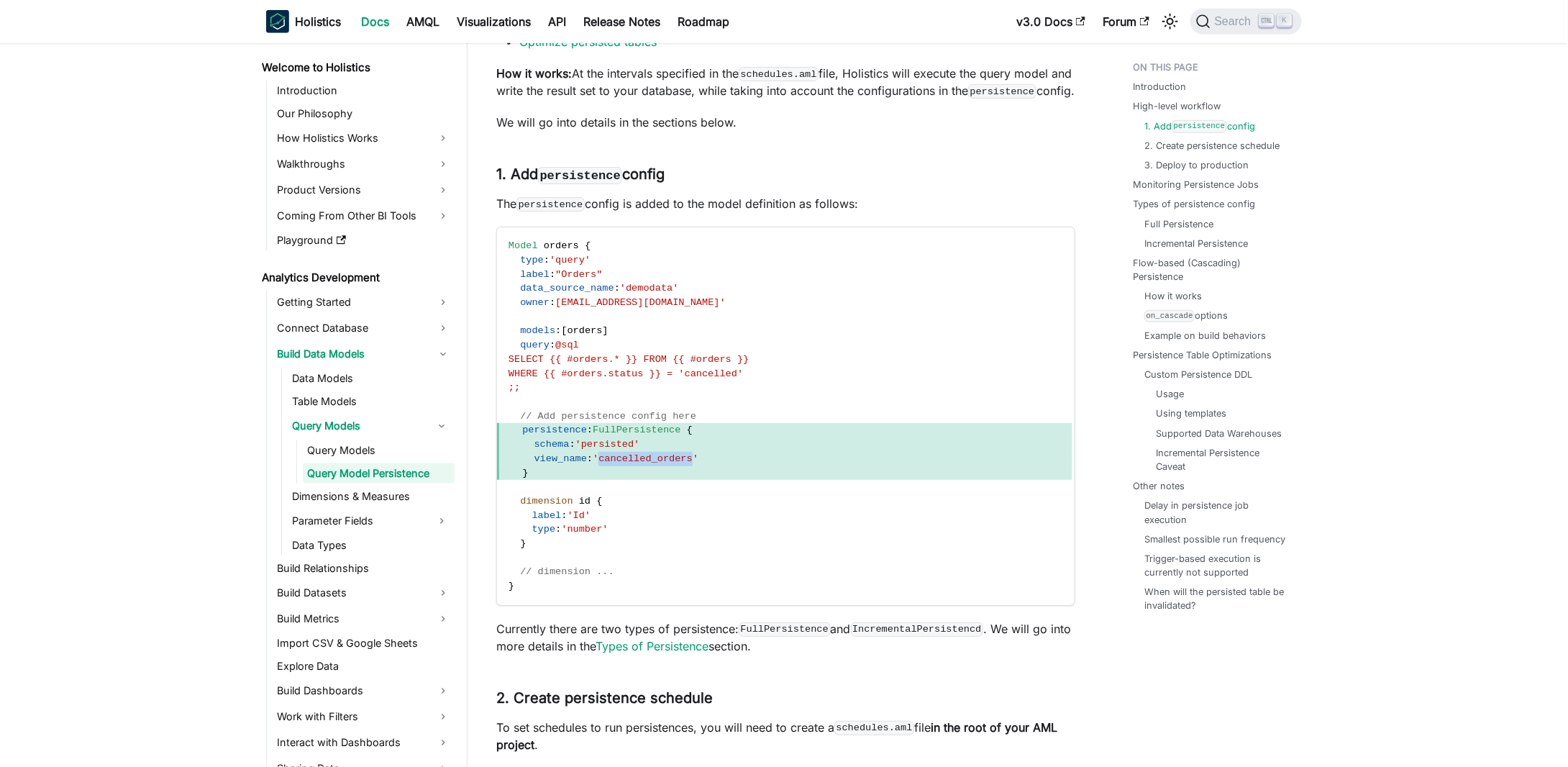
click at [646, 481] on div at bounding box center [646, 481] width 0 height 0
click at [634, 464] on span "'cancelled_orders'" at bounding box center [645, 458] width 105 height 11
click at [639, 481] on span "}" at bounding box center [784, 474] width 575 height 14
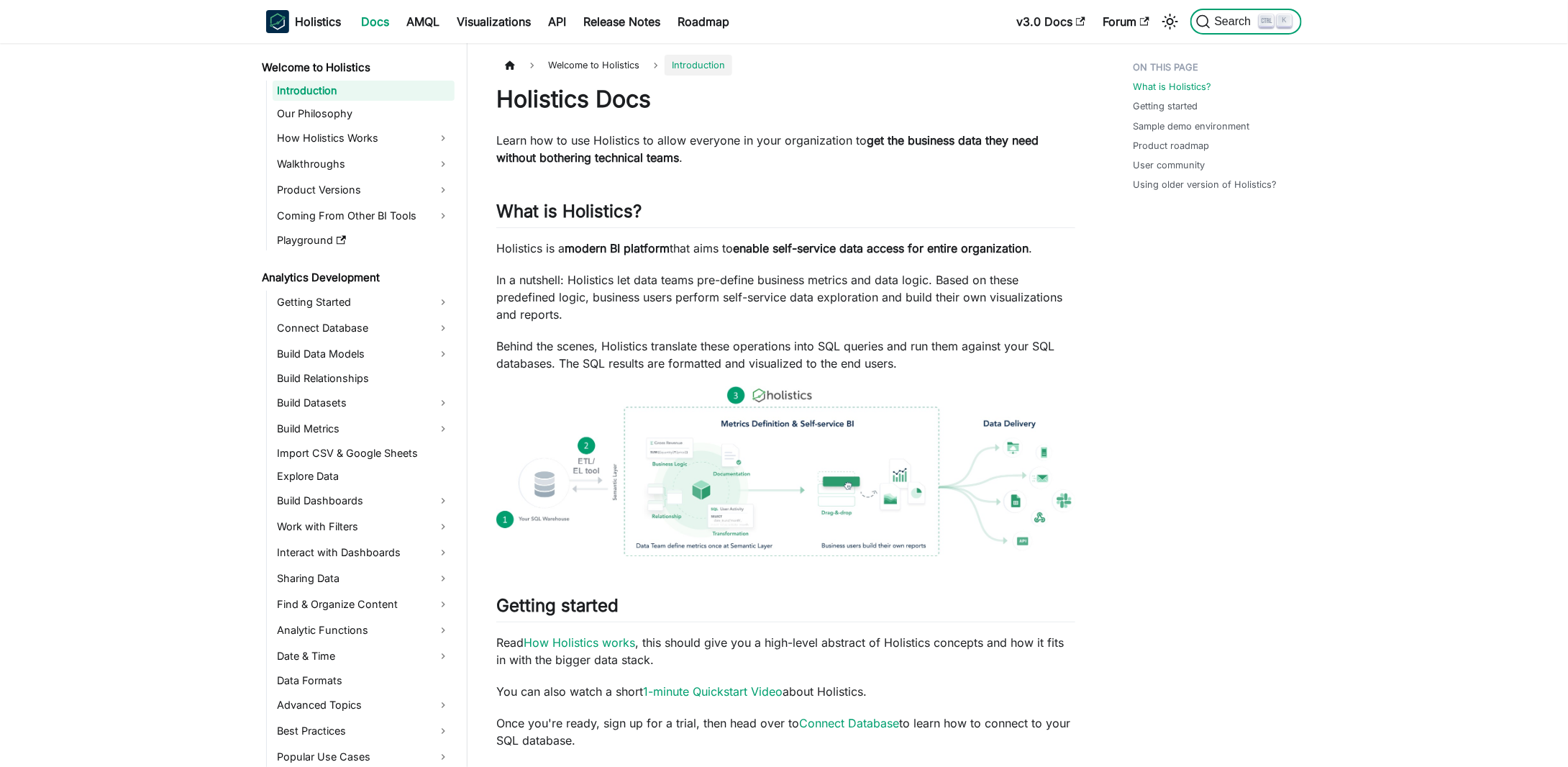
click at [1271, 25] on icon "Search (Ctrl+K)" at bounding box center [1267, 21] width 11 height 11
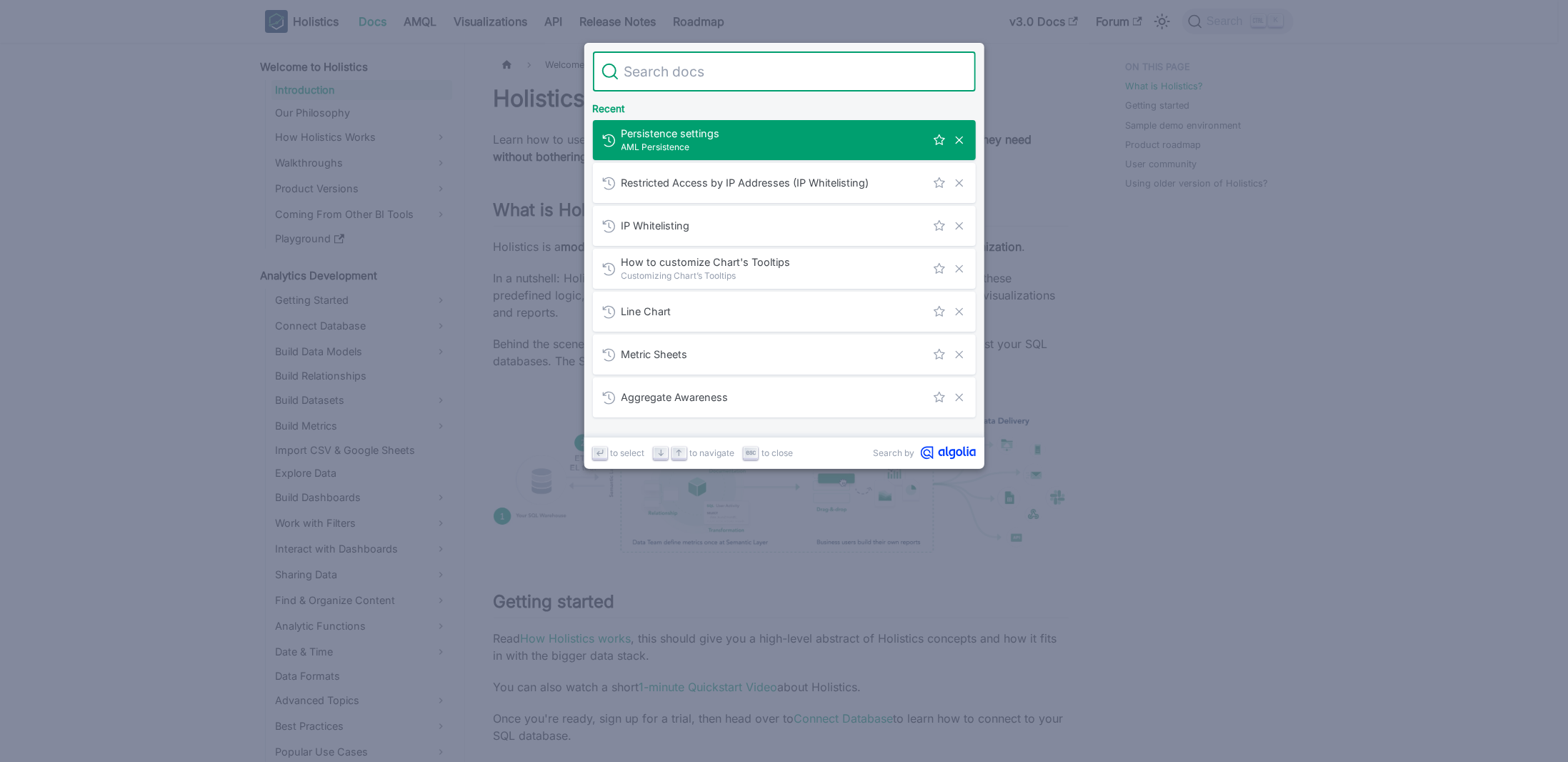
click at [786, 153] on span "AML Persistence" at bounding box center [774, 147] width 304 height 13
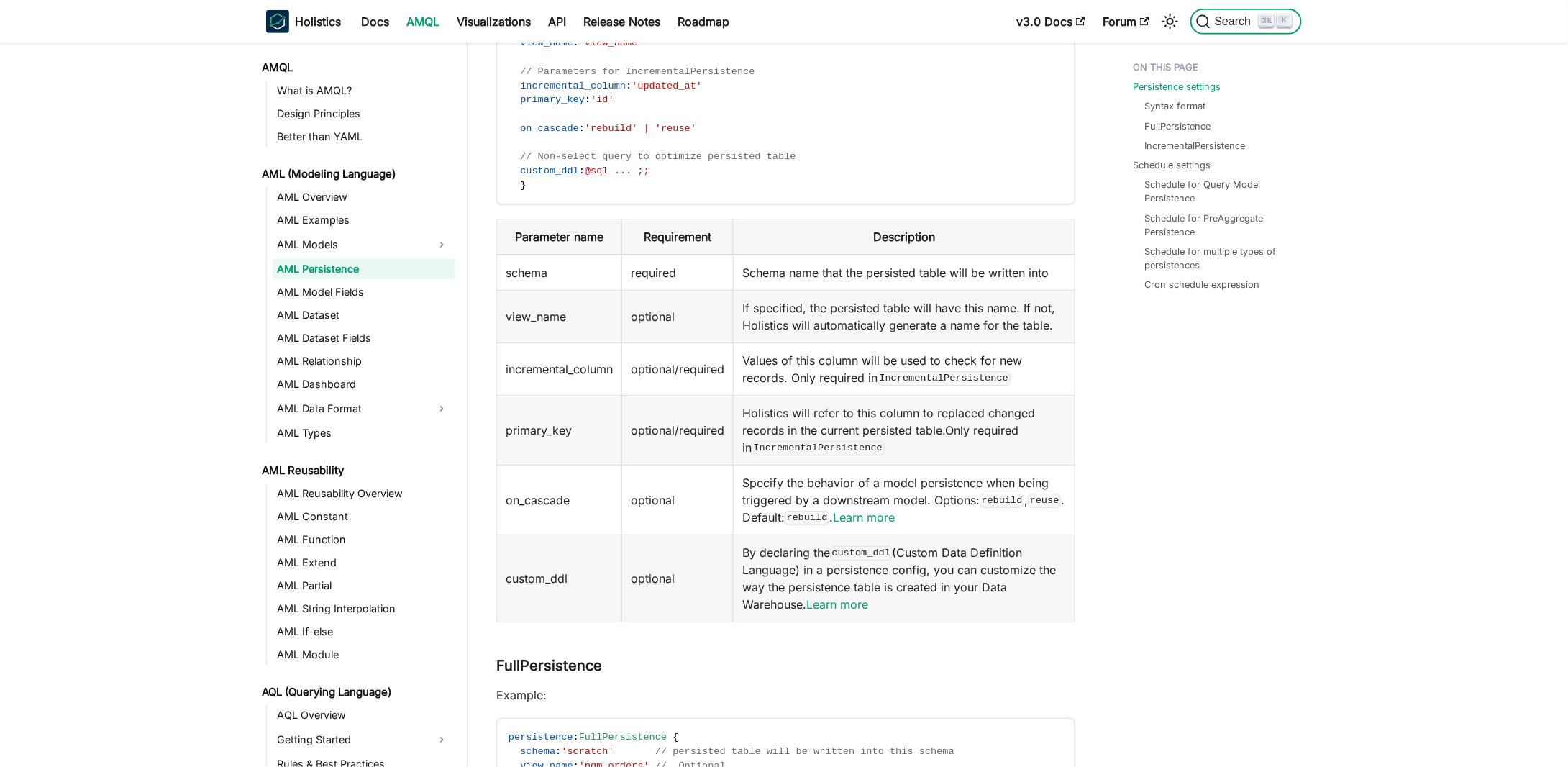
scroll to position [489, 0]
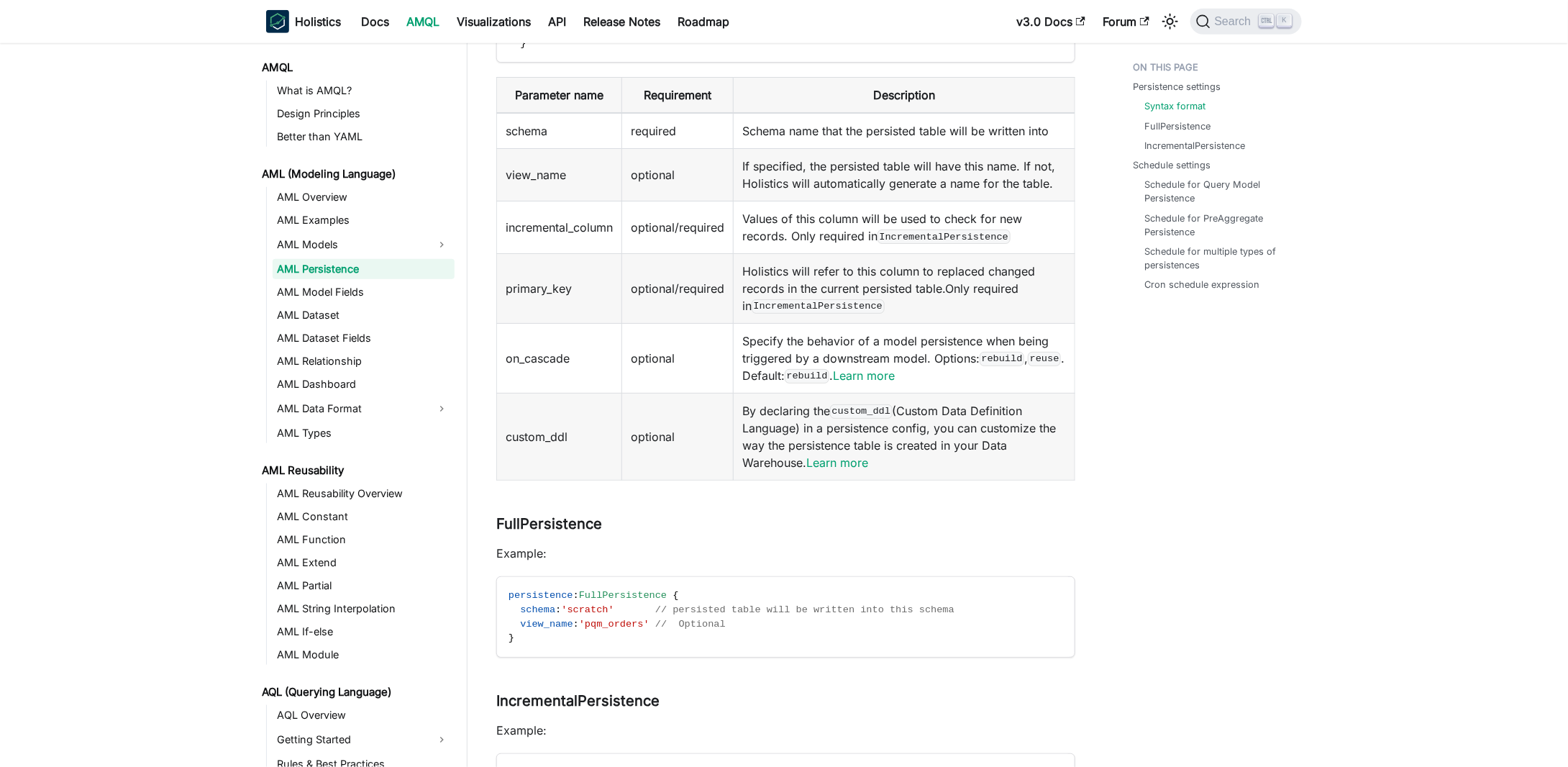
click at [328, 271] on link "AML Persistence" at bounding box center [363, 268] width 182 height 20
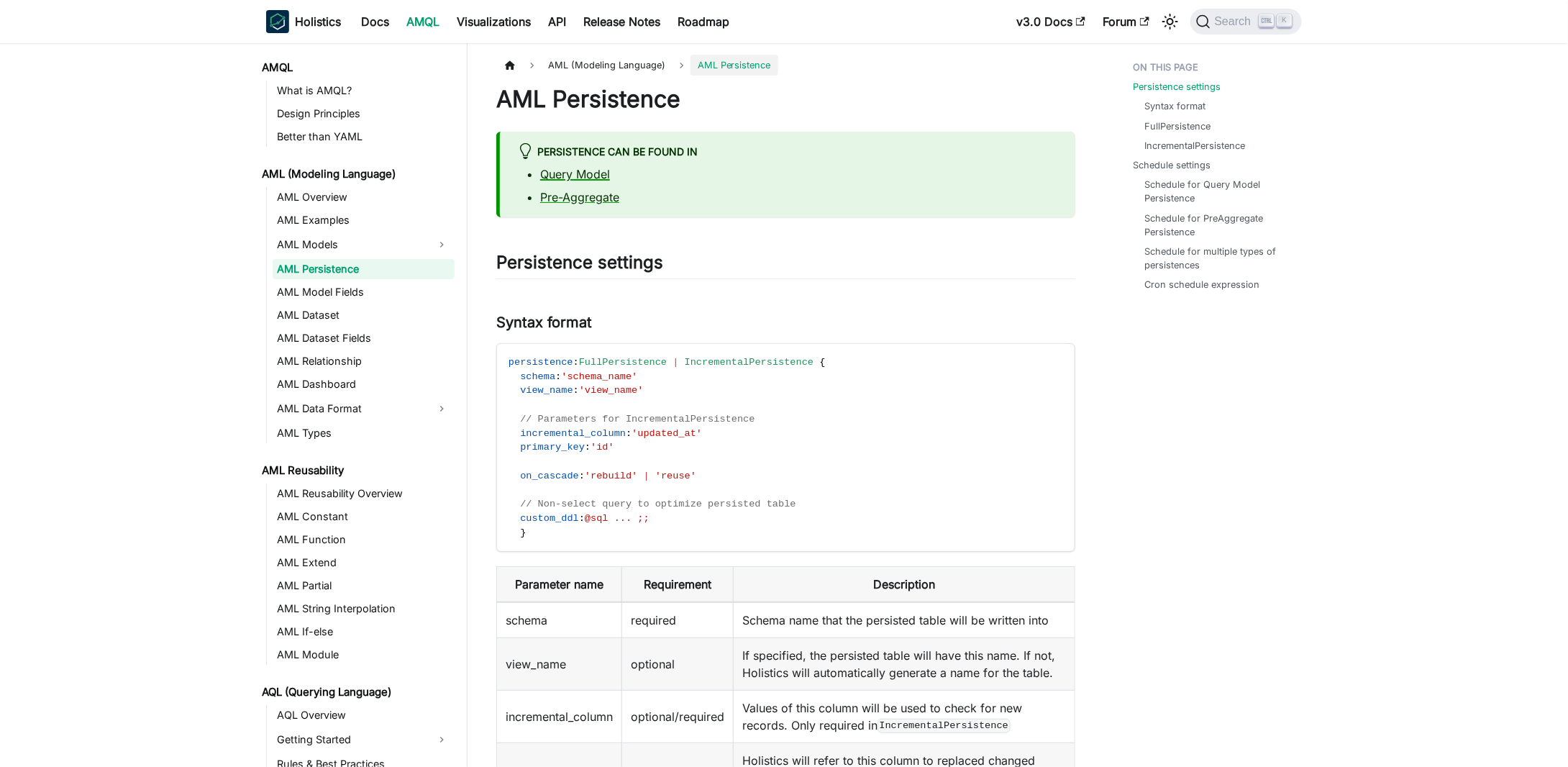
click at [583, 171] on link "Query Model" at bounding box center [575, 174] width 70 height 14
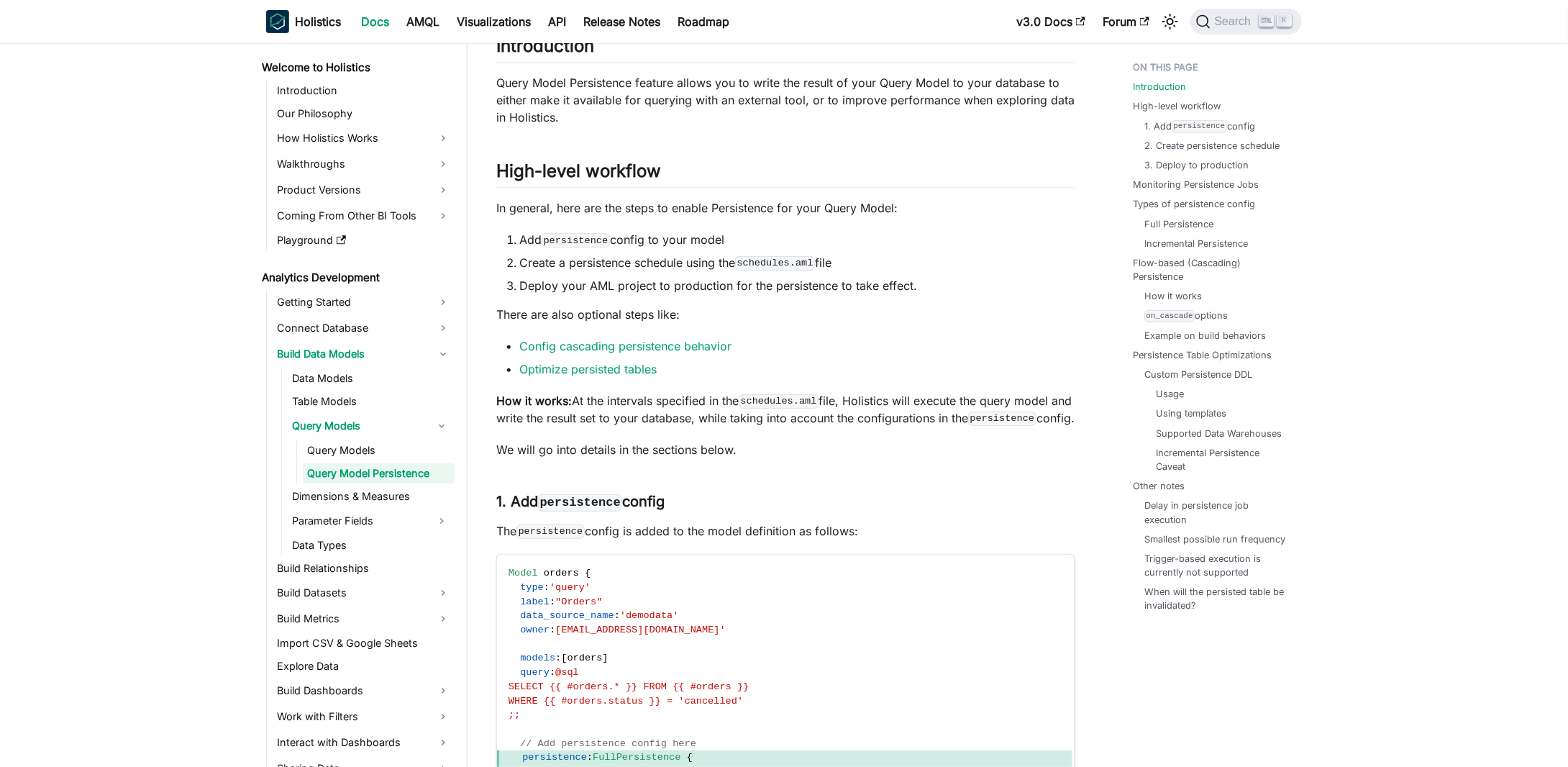
scroll to position [144, 0]
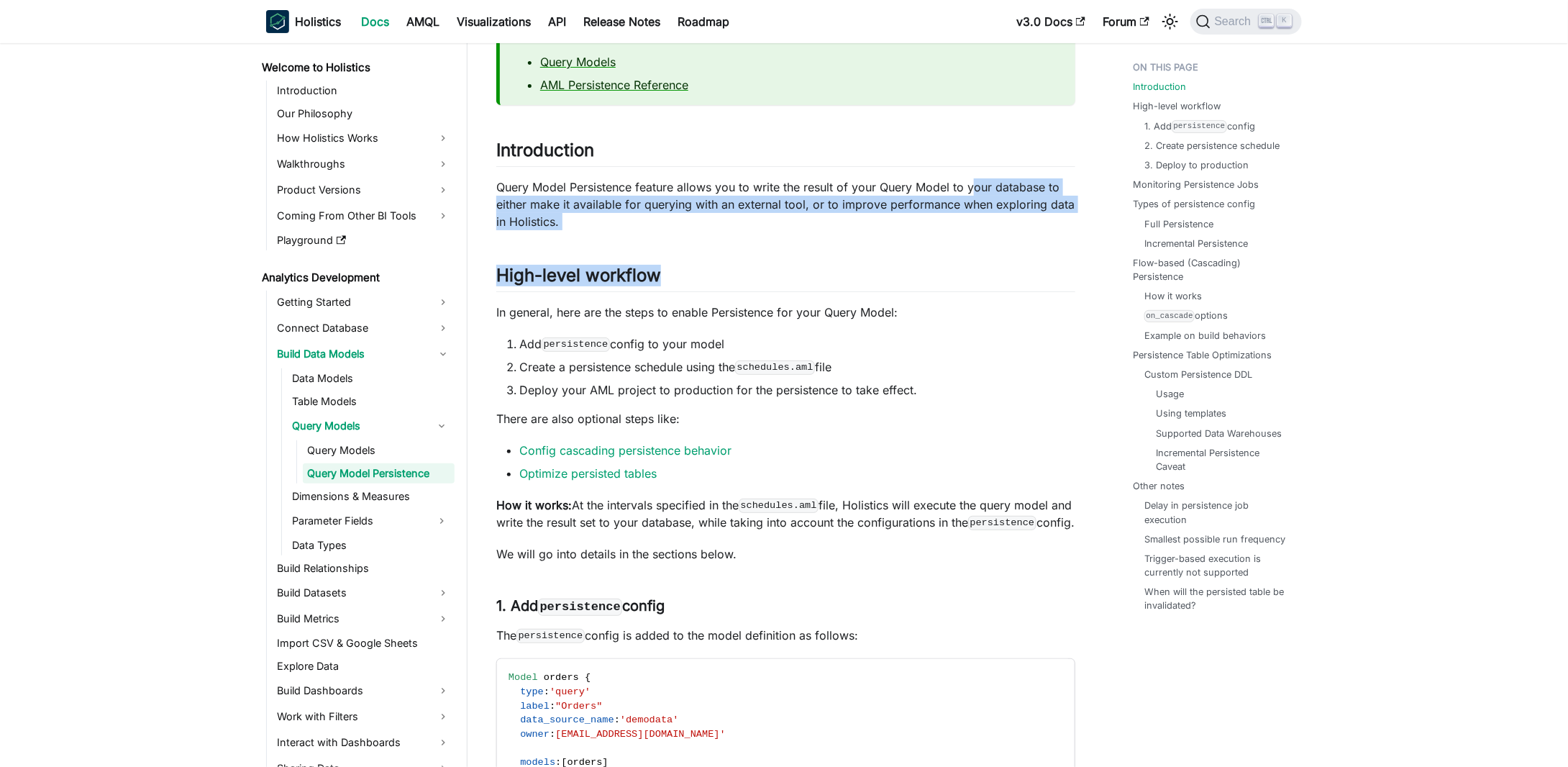
drag, startPoint x: 973, startPoint y: 185, endPoint x: 973, endPoint y: 239, distance: 54.0
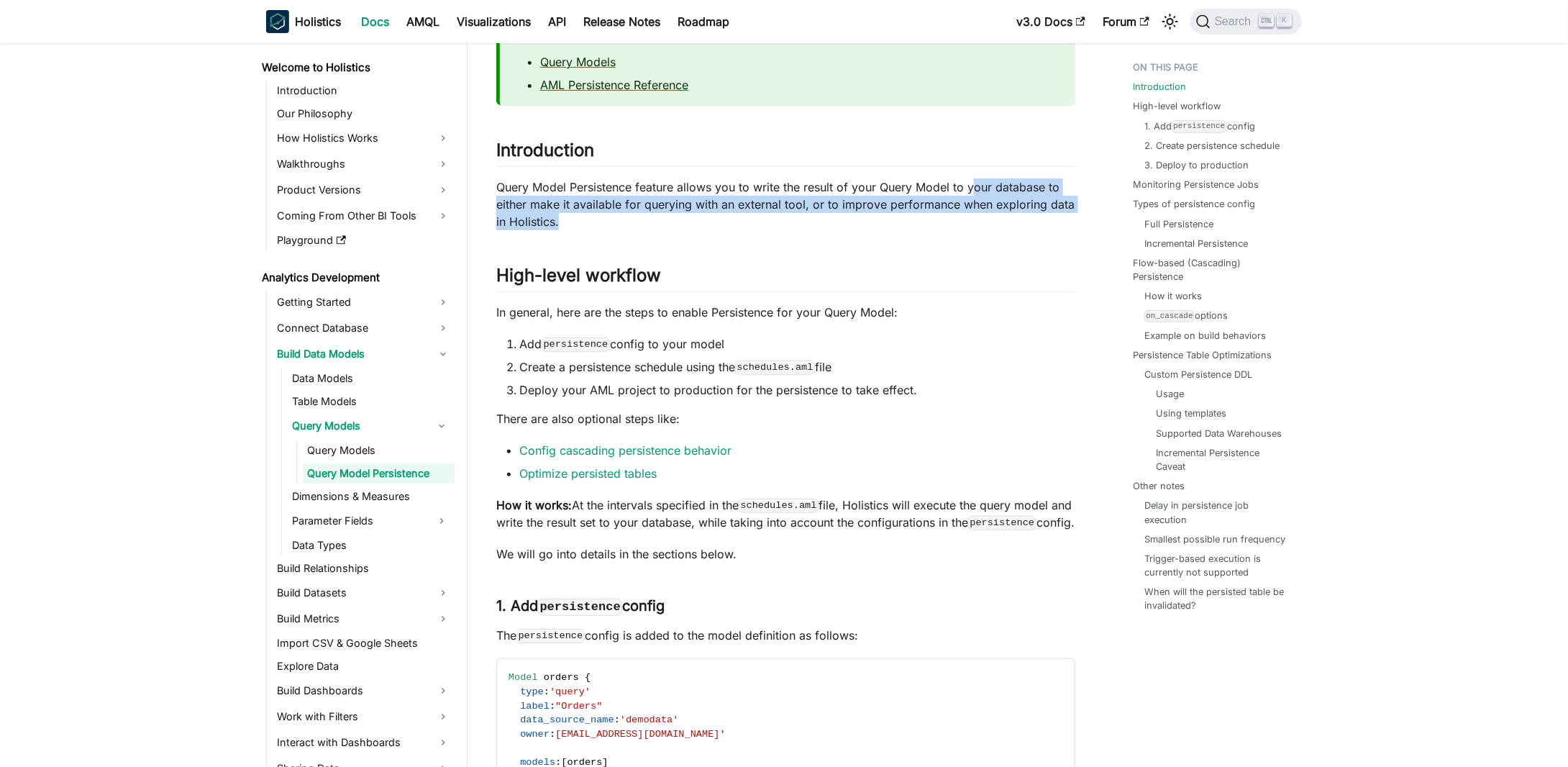
drag, startPoint x: 975, startPoint y: 206, endPoint x: 975, endPoint y: 186, distance: 20.0
click at [975, 186] on p "Query Model Persistence feature allows you to write the result of your Query Mo…" at bounding box center [786, 204] width 579 height 52
drag, startPoint x: 975, startPoint y: 186, endPoint x: 965, endPoint y: 224, distance: 39.3
click at [965, 224] on p "Query Model Persistence feature allows you to write the result of your Query Mo…" at bounding box center [786, 204] width 579 height 52
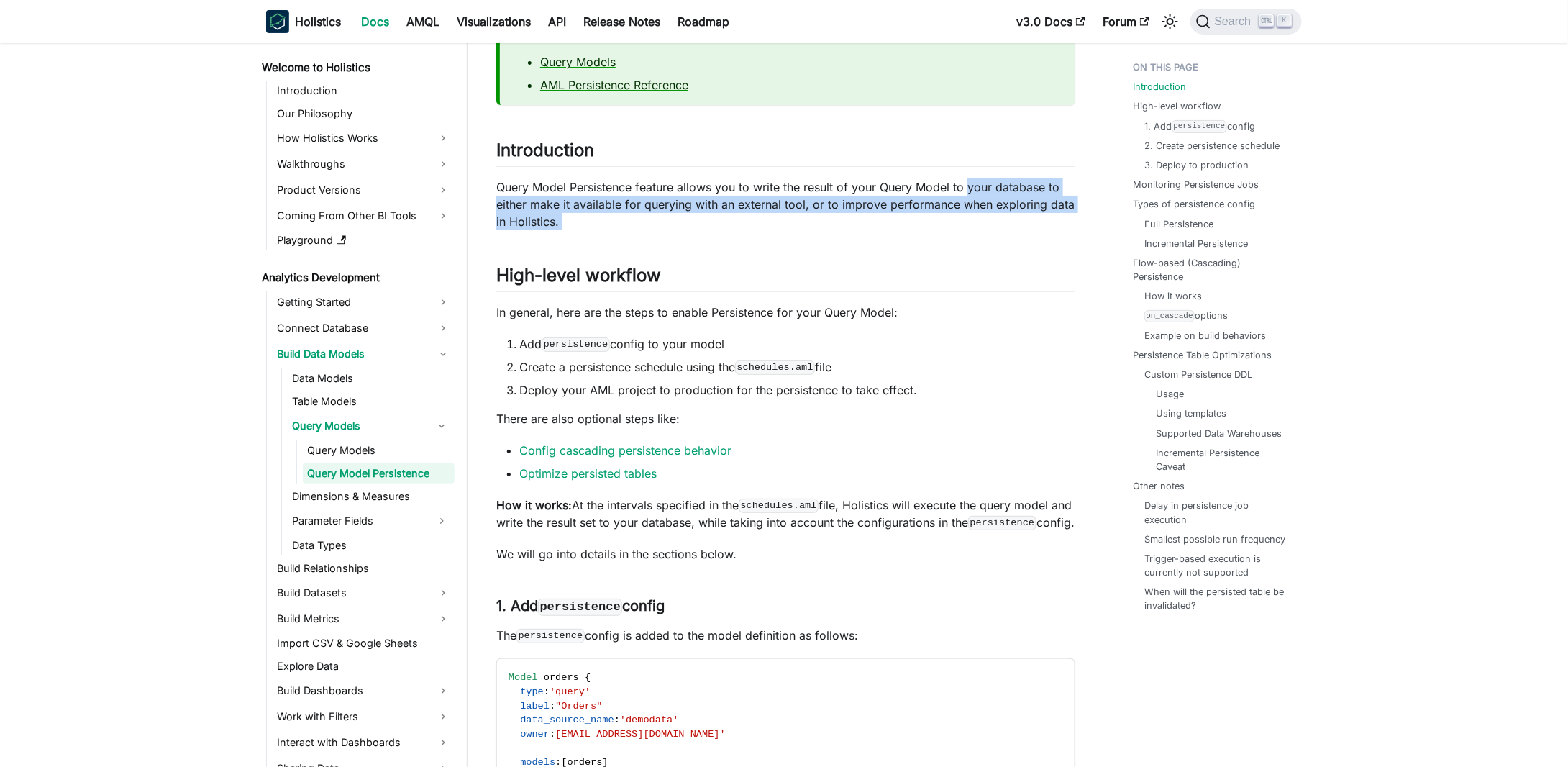
click at [965, 224] on p "Query Model Persistence feature allows you to write the result of your Query Mo…" at bounding box center [786, 204] width 579 height 52
drag, startPoint x: 965, startPoint y: 224, endPoint x: 968, endPoint y: 190, distance: 34.1
click at [968, 190] on p "Query Model Persistence feature allows you to write the result of your Query Mo…" at bounding box center [786, 204] width 579 height 52
drag, startPoint x: 968, startPoint y: 189, endPoint x: 965, endPoint y: 225, distance: 36.1
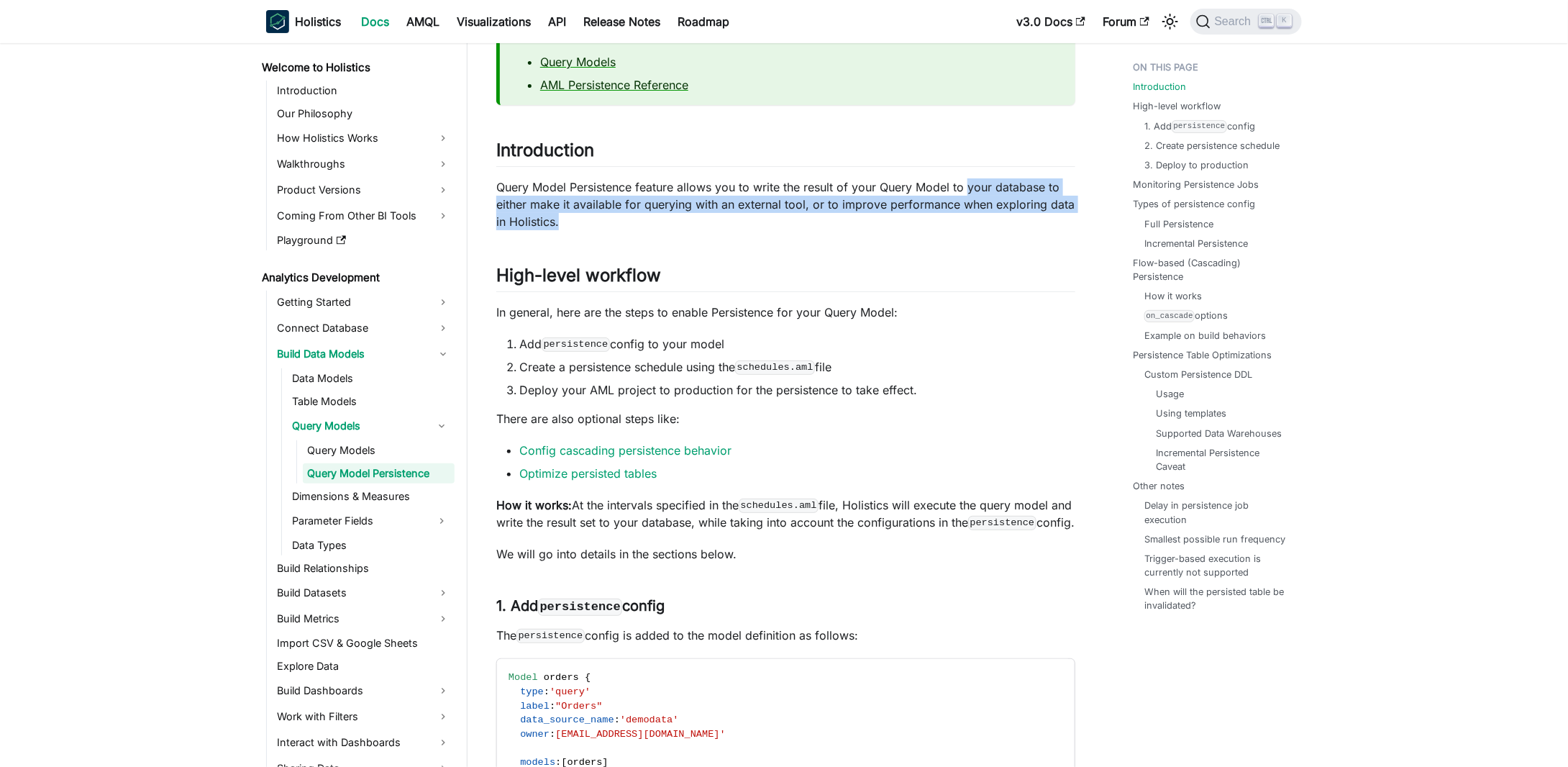
click at [965, 225] on p "Query Model Persistence feature allows you to write the result of your Query Mo…" at bounding box center [786, 204] width 579 height 52
drag, startPoint x: 965, startPoint y: 225, endPoint x: 964, endPoint y: 189, distance: 36.0
click at [964, 189] on p "Query Model Persistence feature allows you to write the result of your Query Mo…" at bounding box center [786, 204] width 579 height 52
click at [964, 188] on p "Query Model Persistence feature allows you to write the result of your Query Mo…" at bounding box center [786, 204] width 579 height 52
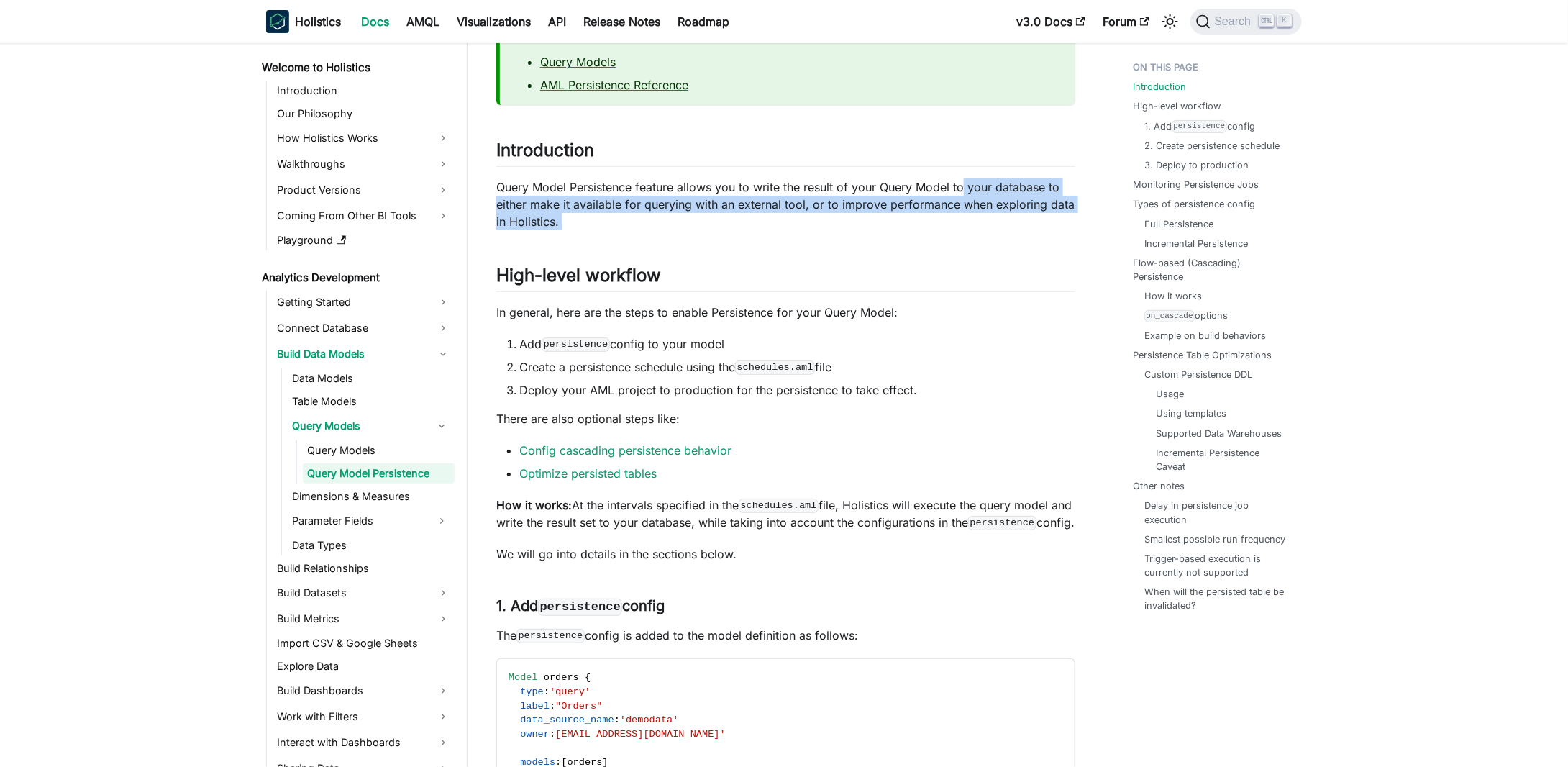
click at [688, 201] on p "Query Model Persistence feature allows you to write the result of your Query Mo…" at bounding box center [786, 204] width 579 height 52
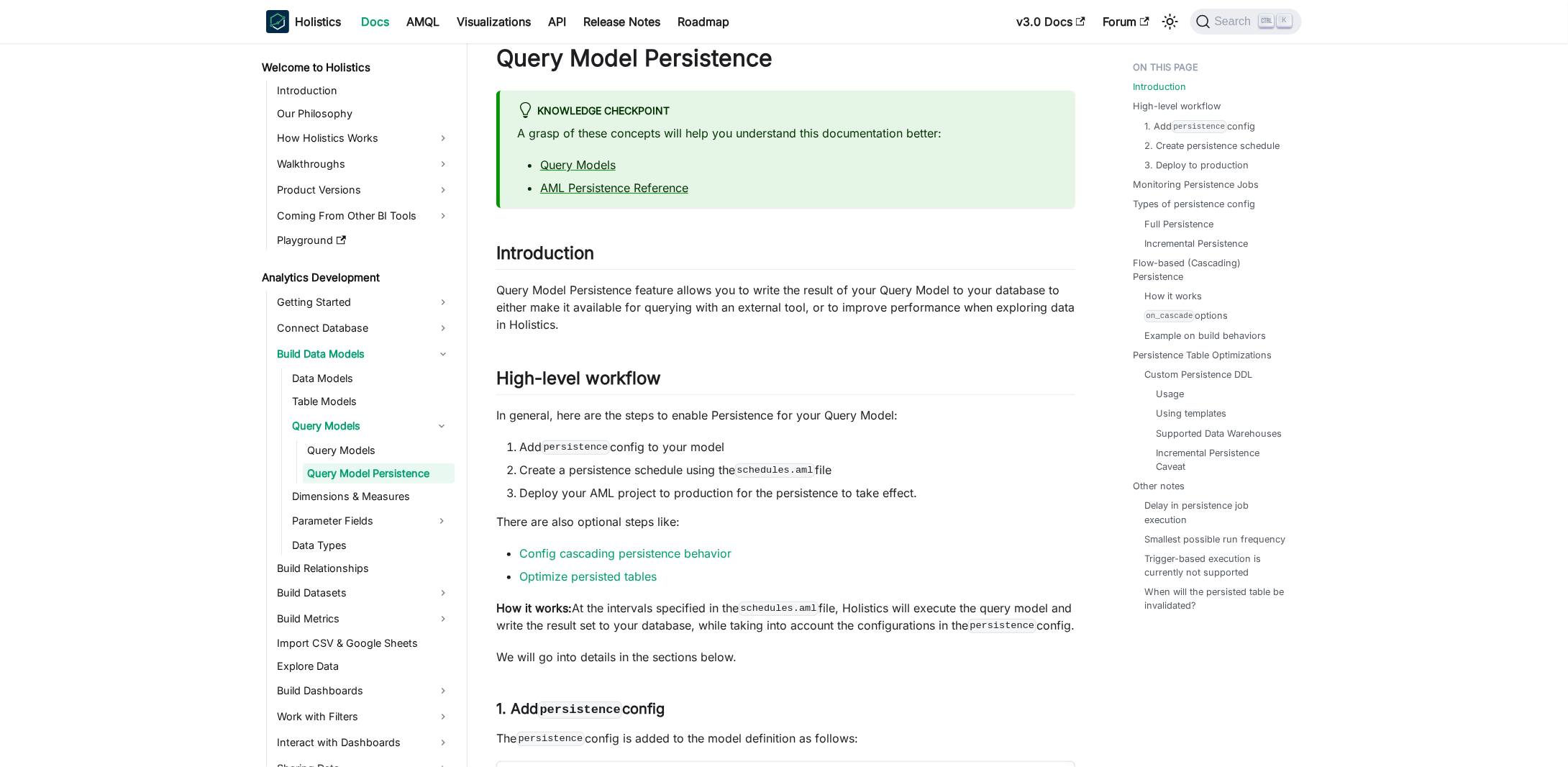
scroll to position [0, 0]
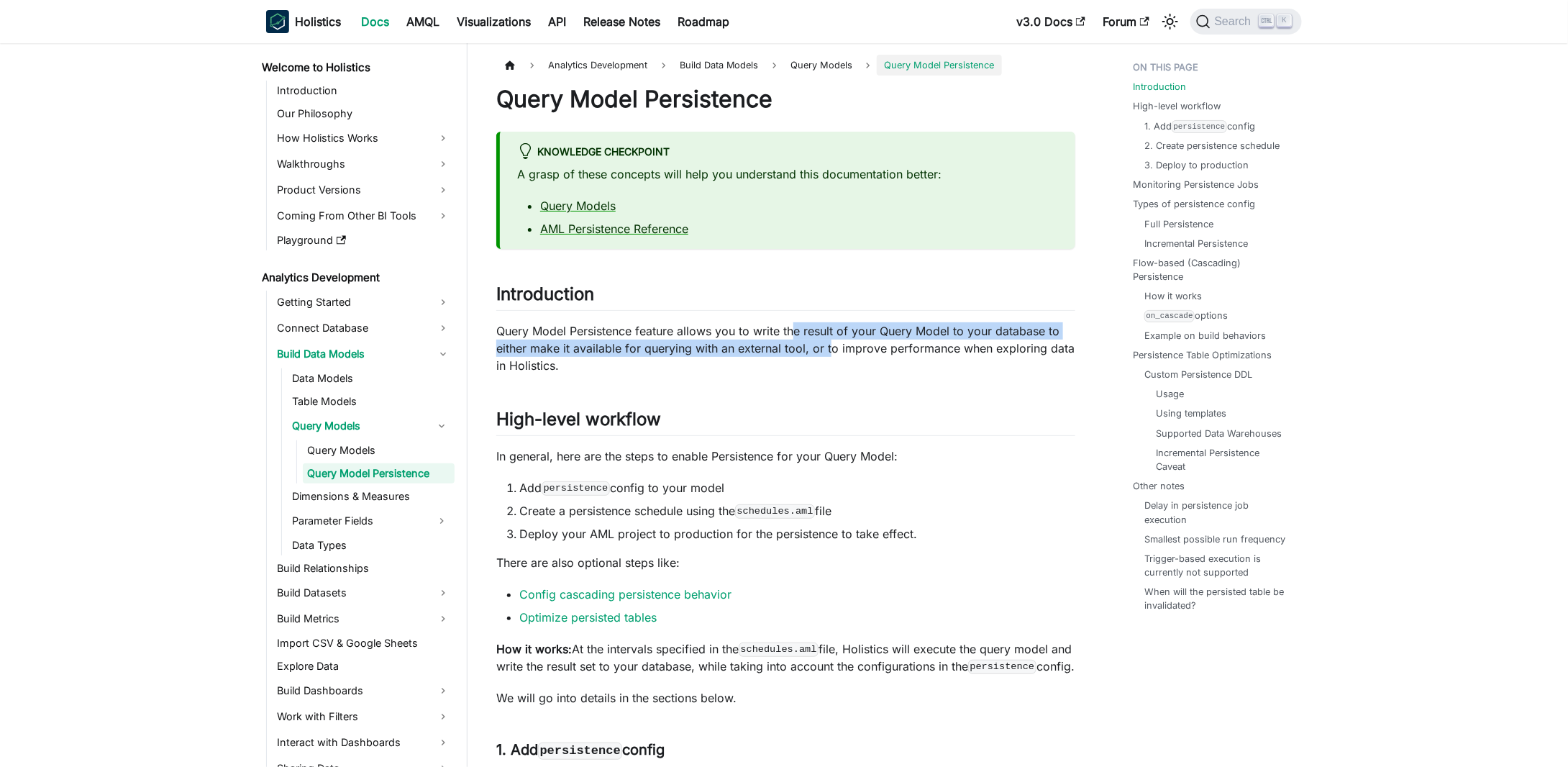
drag, startPoint x: 797, startPoint y: 333, endPoint x: 880, endPoint y: 362, distance: 87.9
click at [833, 359] on p "Query Model Persistence feature allows you to write the result of your Query Mo…" at bounding box center [786, 347] width 579 height 52
click at [914, 366] on p "Query Model Persistence feature allows you to write the result of your Query Mo…" at bounding box center [786, 347] width 579 height 52
drag, startPoint x: 676, startPoint y: 332, endPoint x: 1045, endPoint y: 331, distance: 369.0
click at [1045, 331] on p "Query Model Persistence feature allows you to write the result of your Query Mo…" at bounding box center [786, 347] width 579 height 52
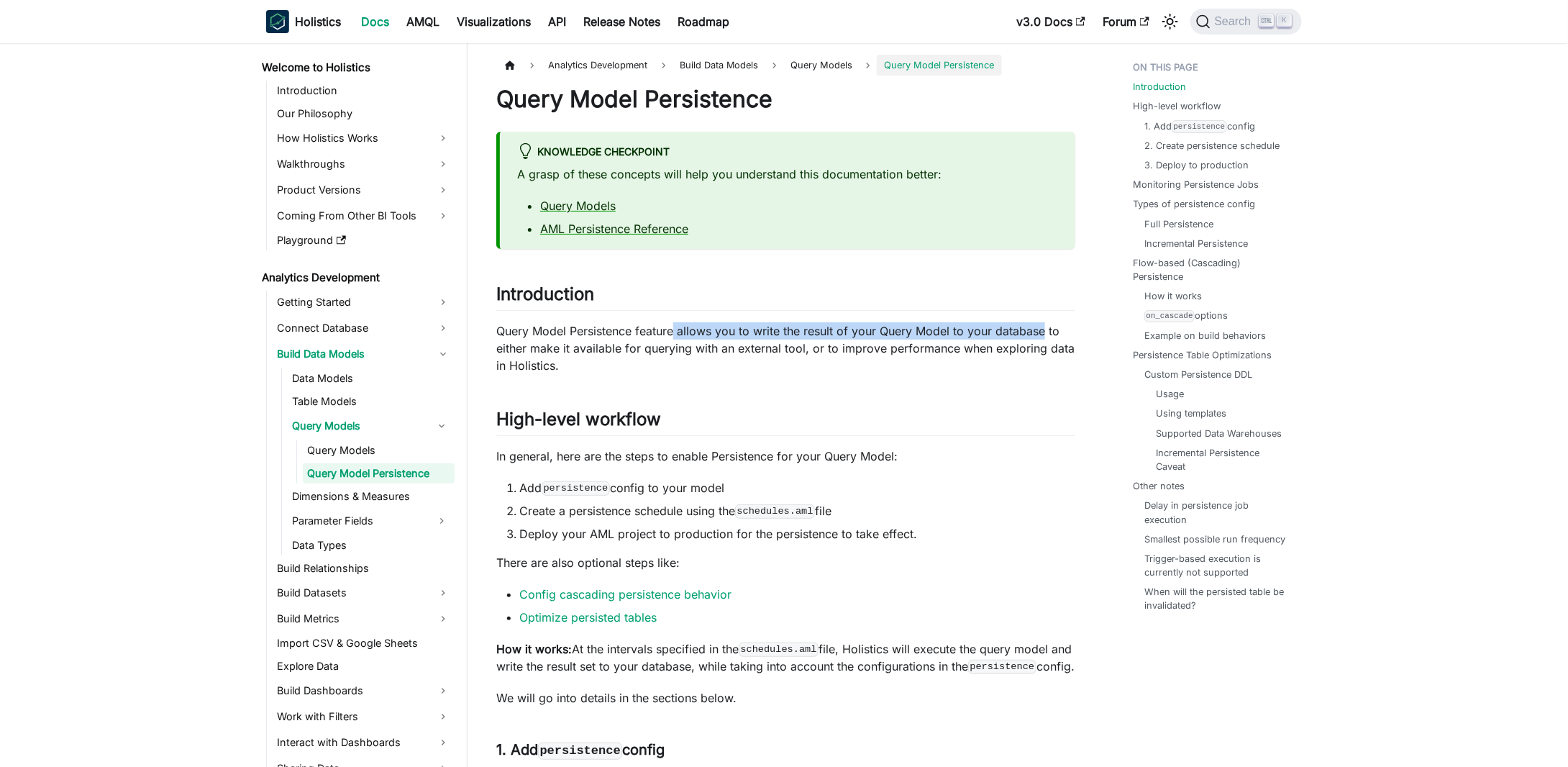
copy p "allows you to write the result of your Query Model to your database"
